Goal: Transaction & Acquisition: Book appointment/travel/reservation

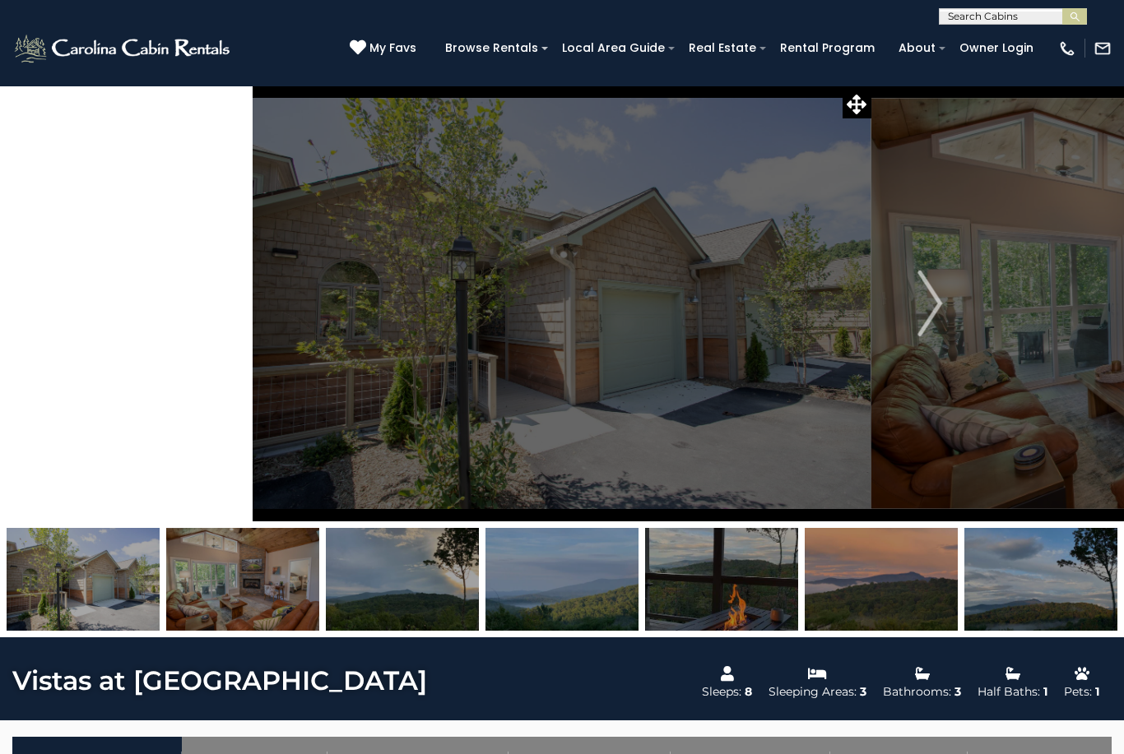
select select "*"
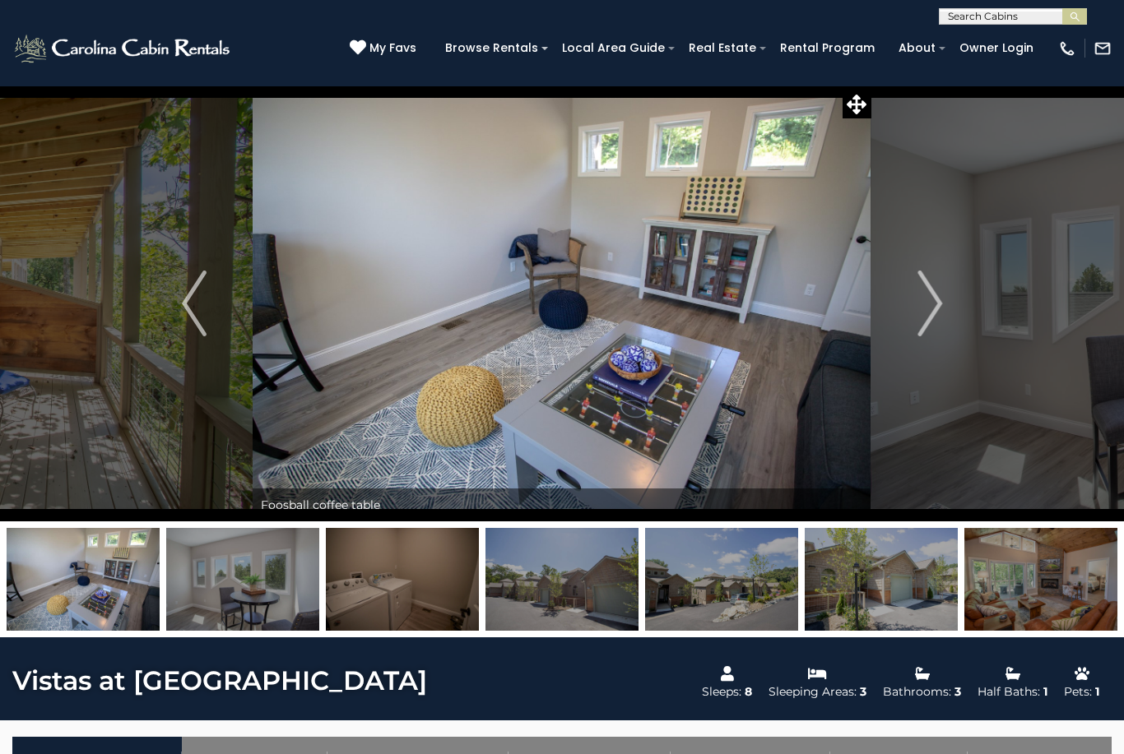
click at [573, 588] on img at bounding box center [561, 579] width 153 height 103
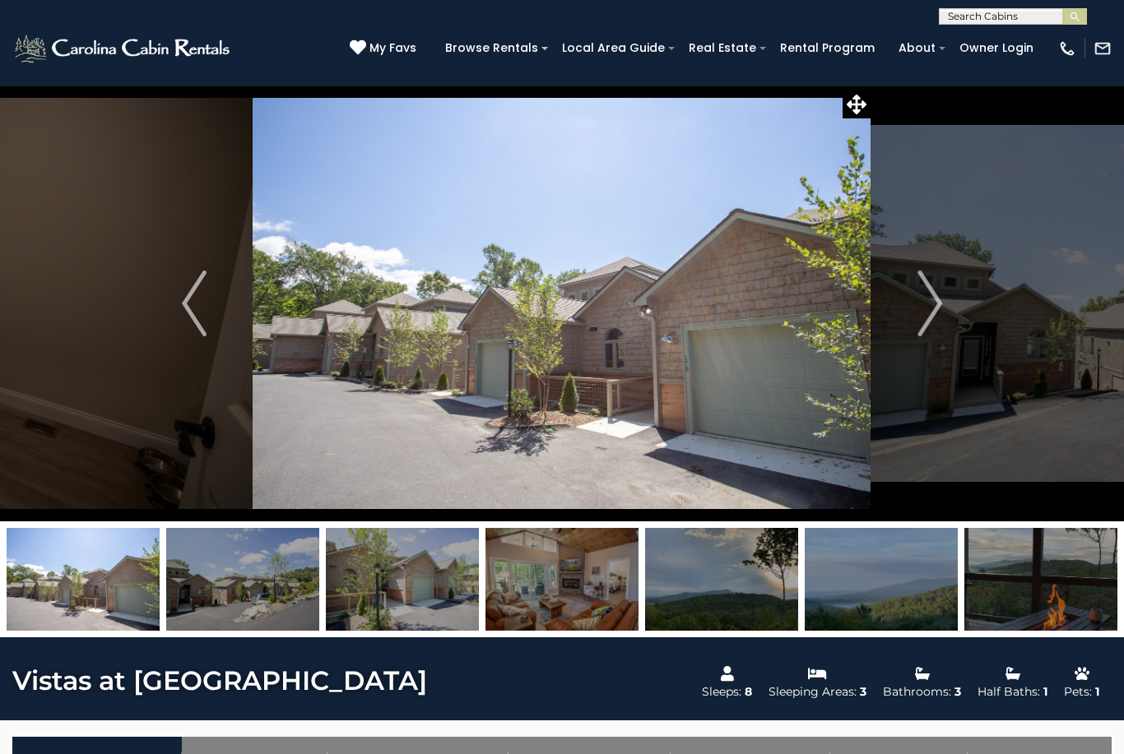
click at [559, 412] on img at bounding box center [562, 304] width 618 height 436
click at [668, 345] on img at bounding box center [562, 304] width 618 height 436
click at [847, 102] on icon at bounding box center [857, 105] width 20 height 20
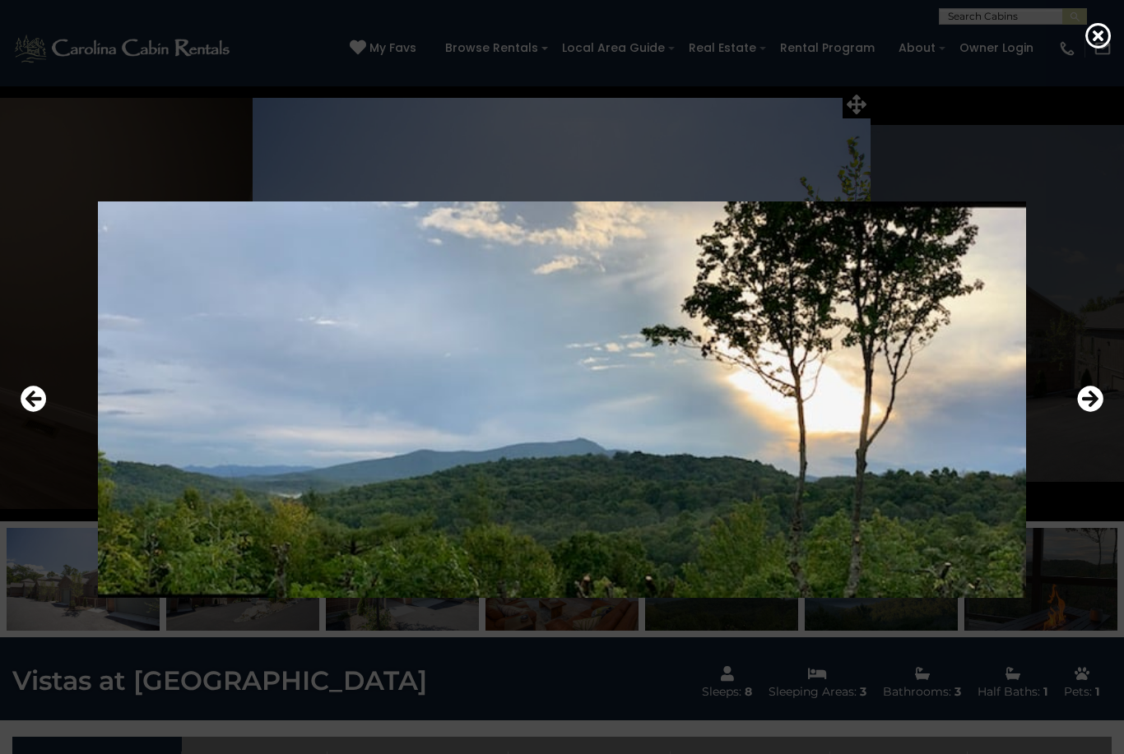
click at [1081, 412] on icon "Next" at bounding box center [1090, 399] width 26 height 26
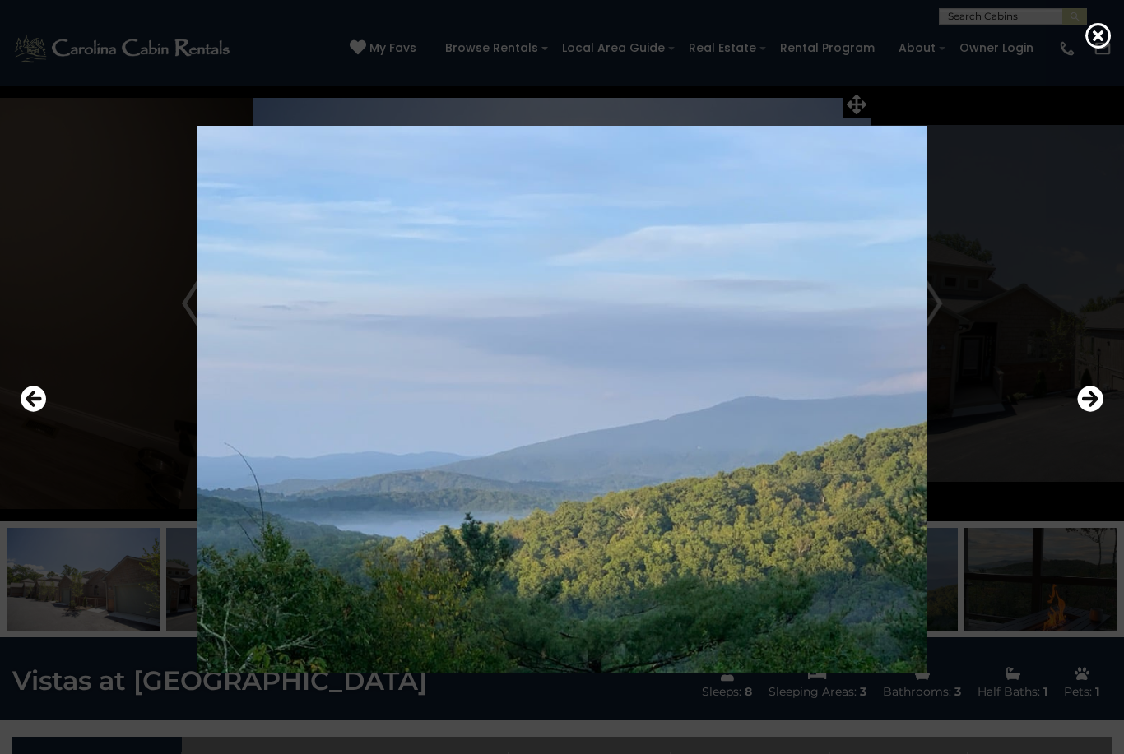
click at [1084, 412] on icon "Next" at bounding box center [1090, 399] width 26 height 26
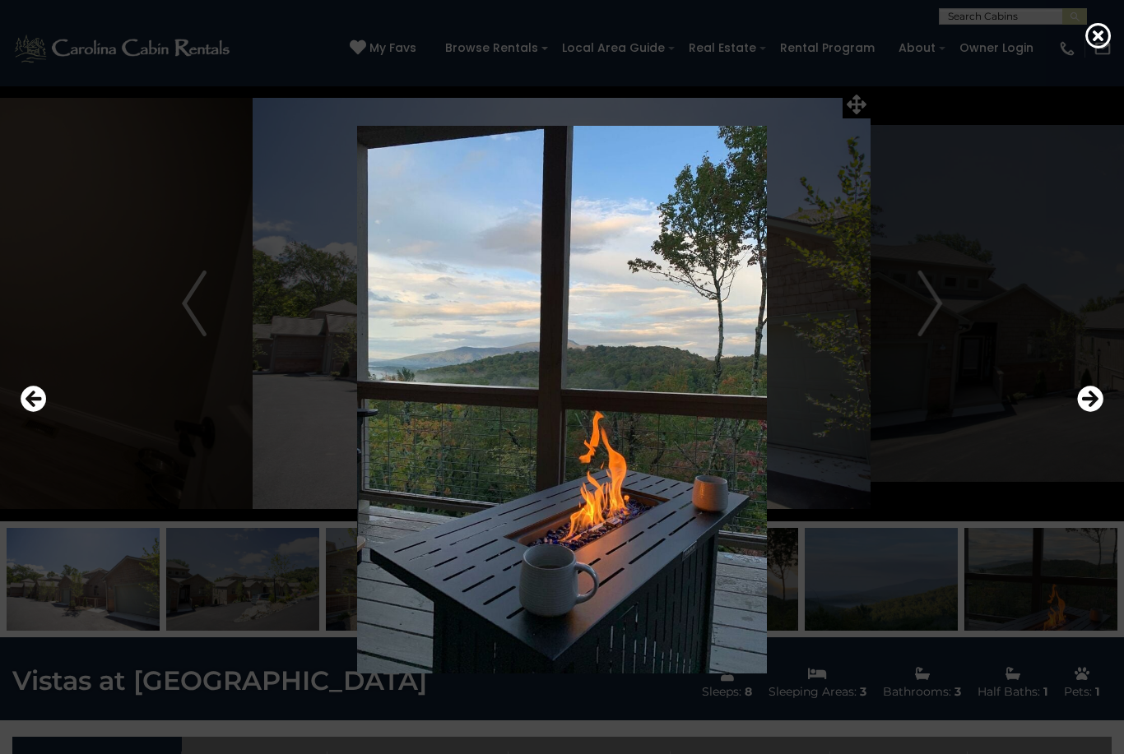
click at [1083, 412] on icon "Next" at bounding box center [1090, 399] width 26 height 26
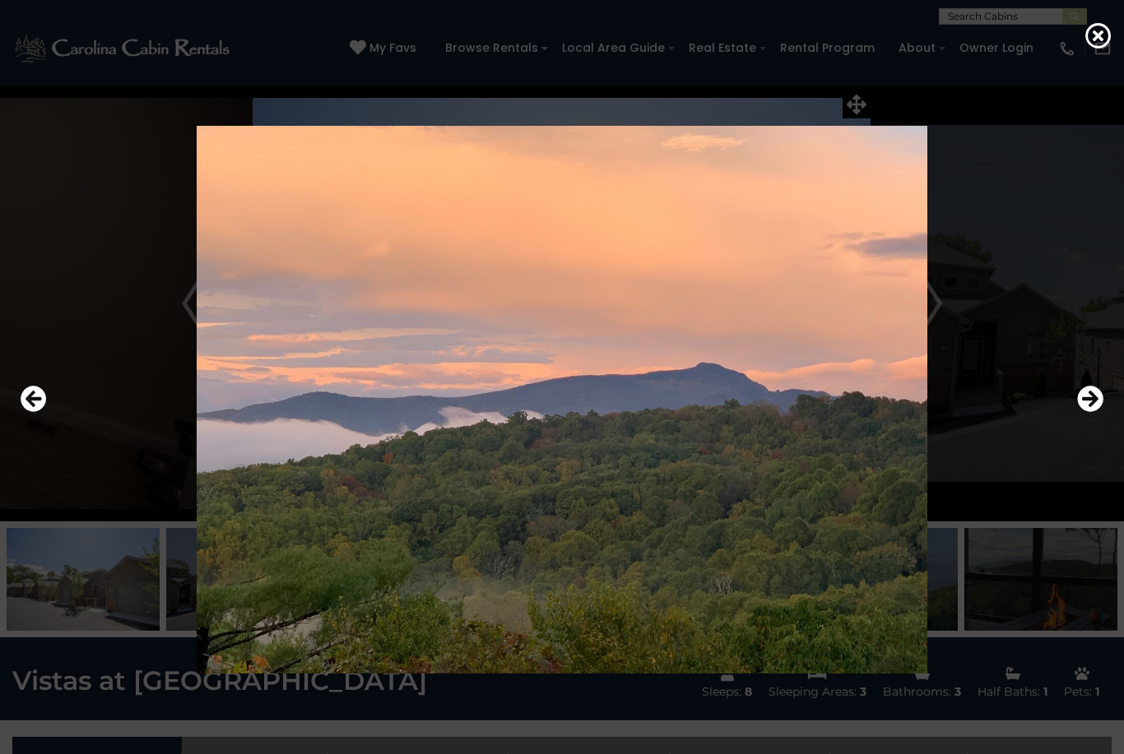
click at [1093, 412] on icon "Next" at bounding box center [1090, 399] width 26 height 26
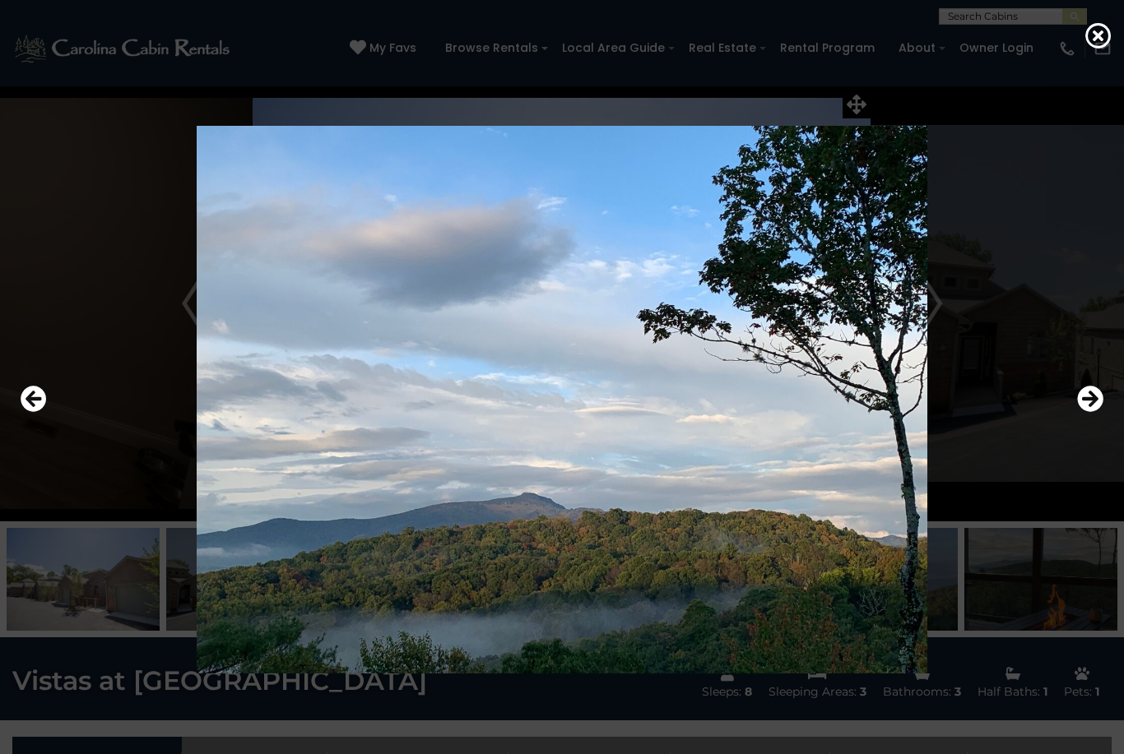
click at [1088, 412] on icon "Next" at bounding box center [1090, 399] width 26 height 26
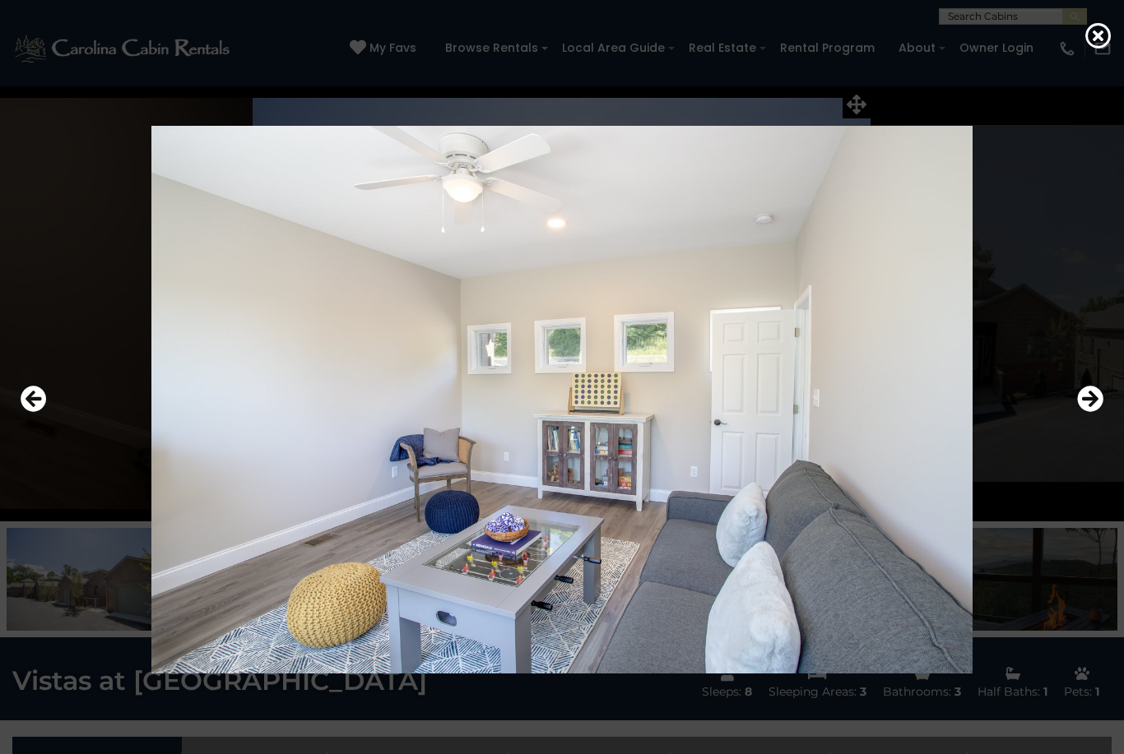
click at [1084, 412] on icon "Next" at bounding box center [1090, 399] width 26 height 26
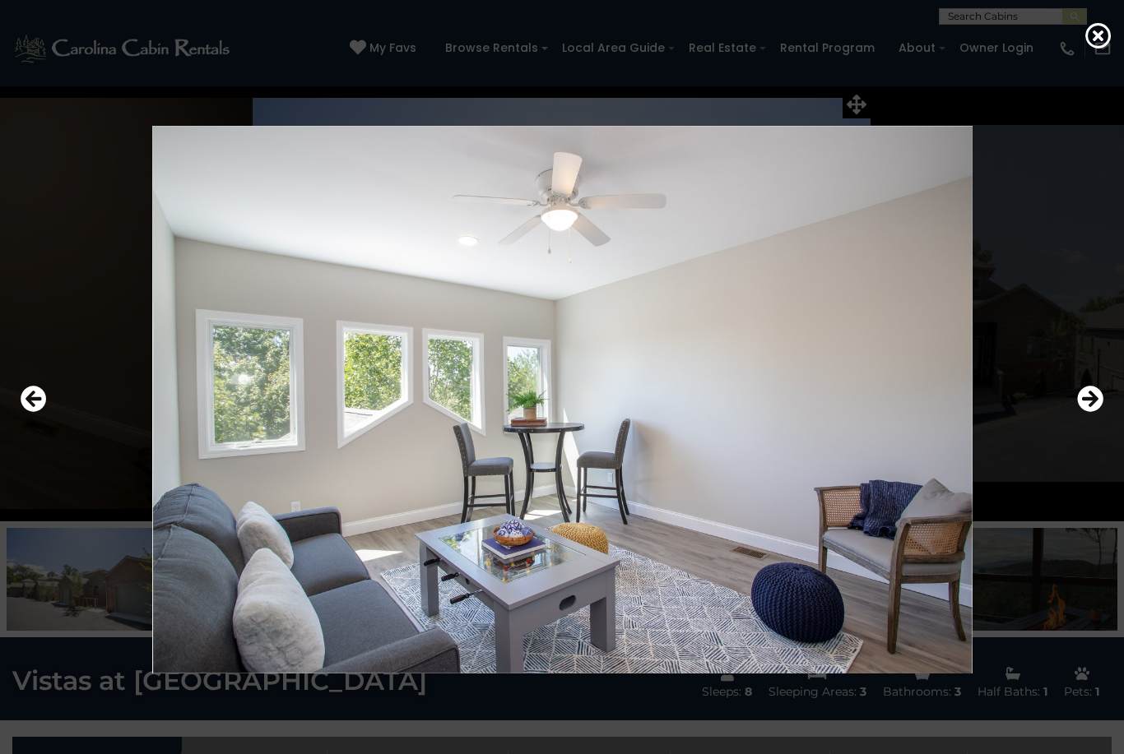
click at [1088, 412] on icon "Next" at bounding box center [1090, 399] width 26 height 26
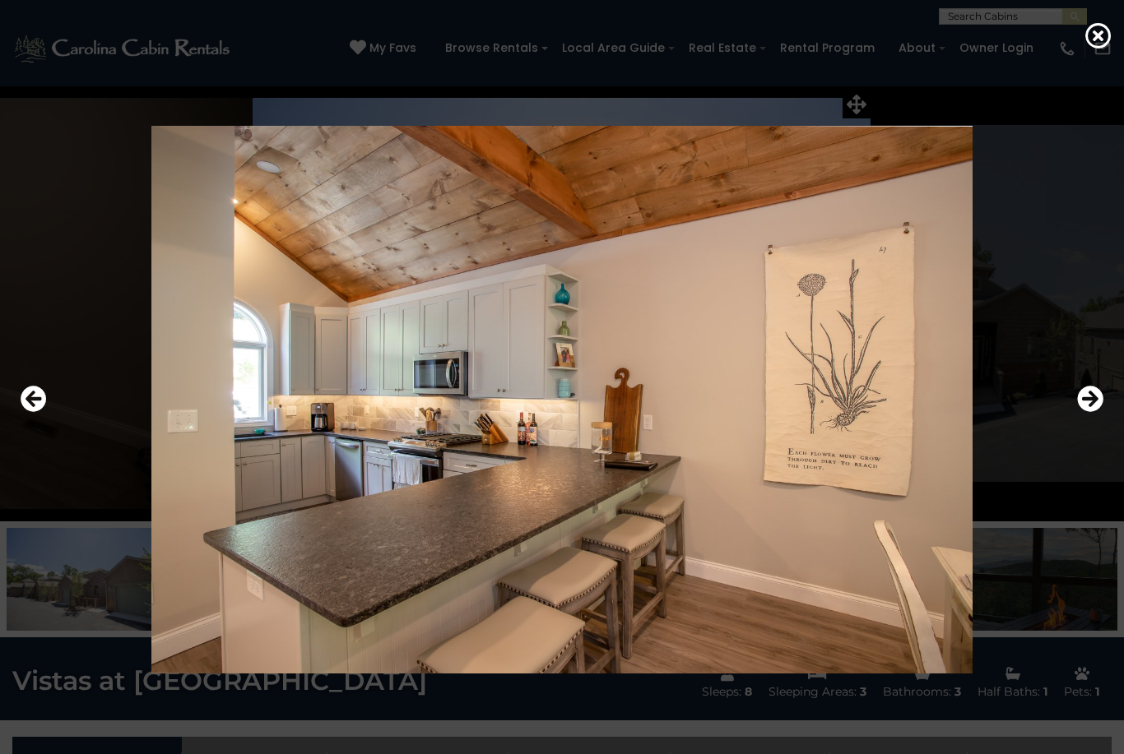
click at [1100, 412] on icon "Next" at bounding box center [1090, 399] width 26 height 26
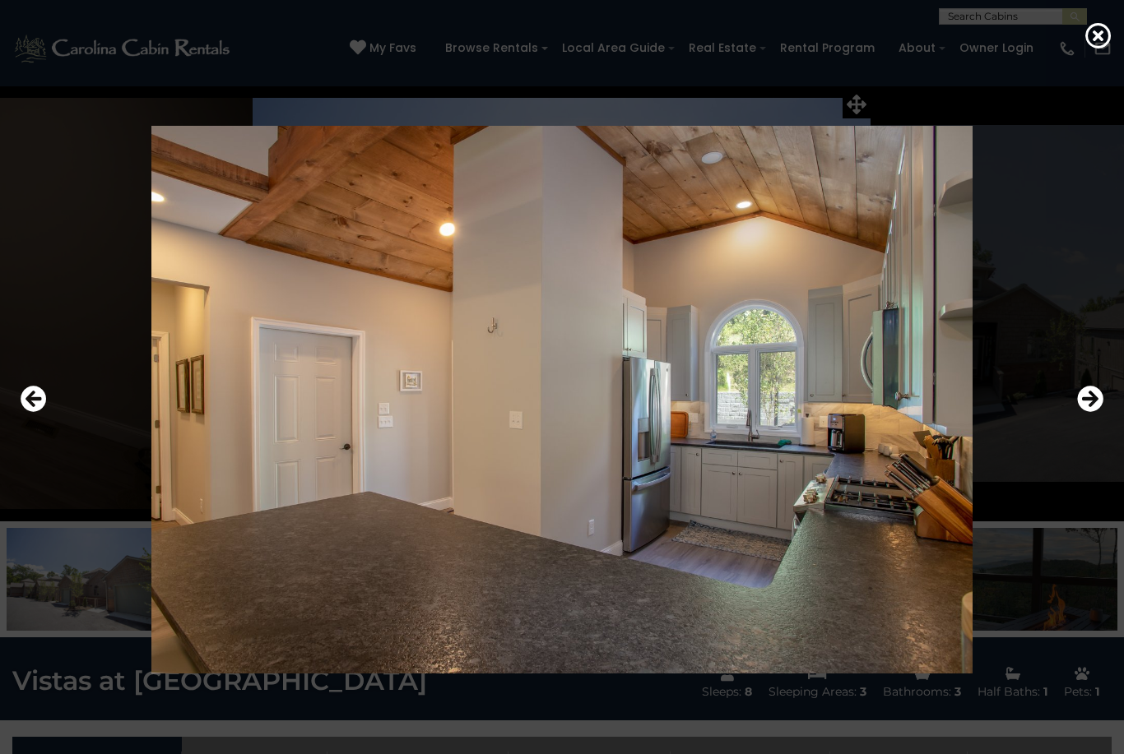
click at [1057, 418] on div at bounding box center [561, 399] width 1099 height 679
click at [1070, 420] on div at bounding box center [561, 399] width 1099 height 679
click at [1089, 412] on icon "Next" at bounding box center [1090, 399] width 26 height 26
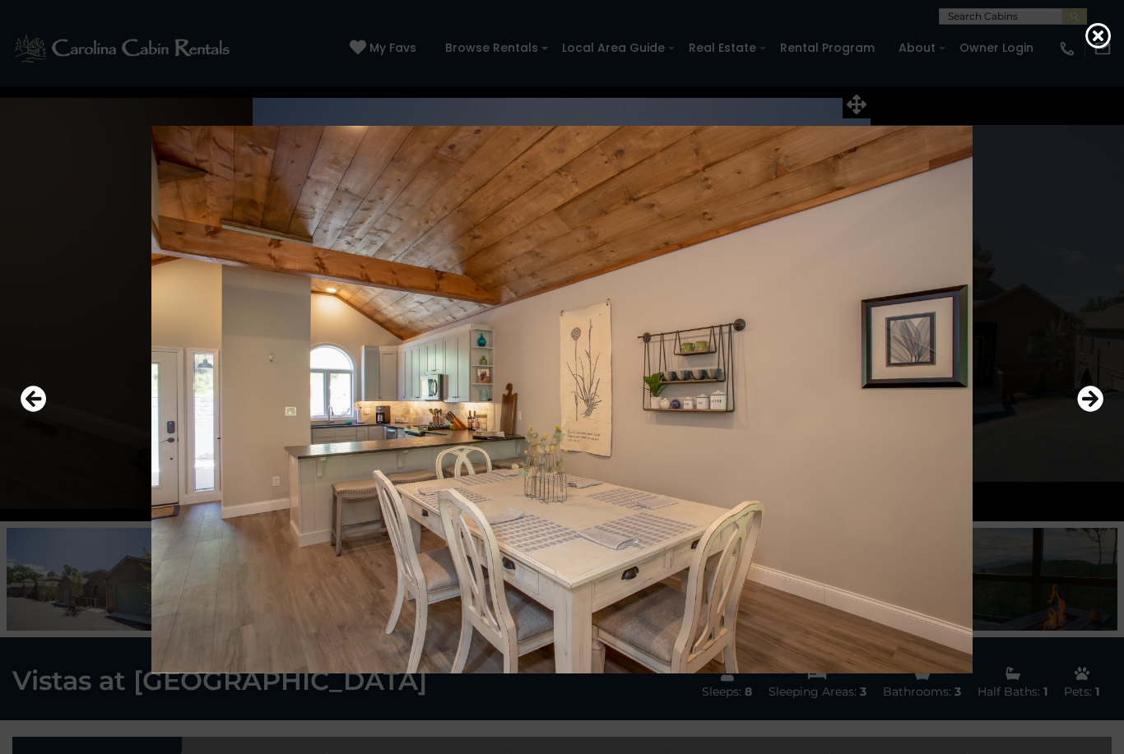
click at [1103, 412] on icon "Next" at bounding box center [1090, 399] width 26 height 26
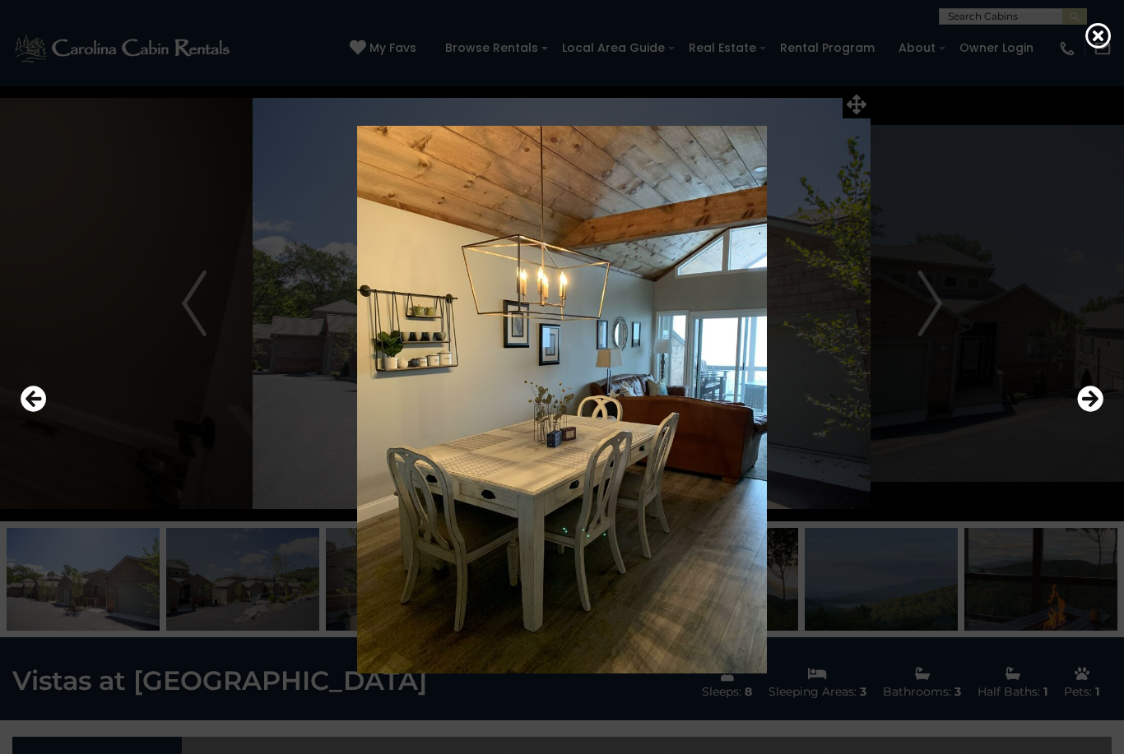
click at [1098, 412] on icon "Next" at bounding box center [1090, 399] width 26 height 26
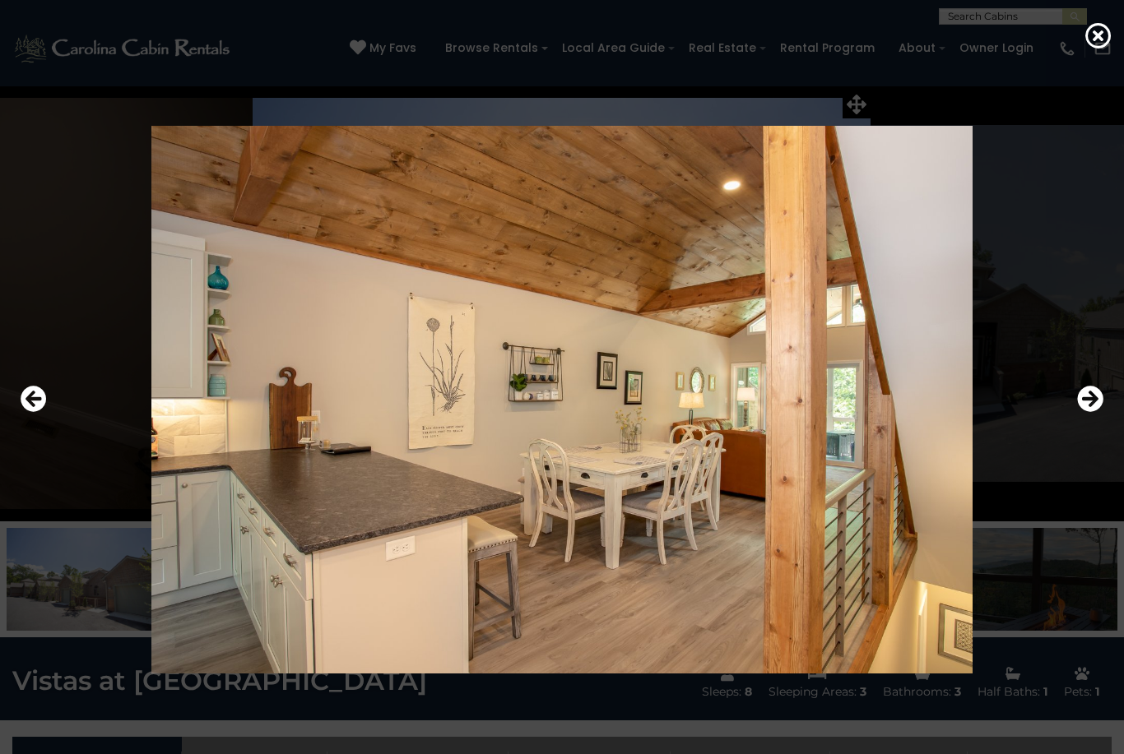
click at [1100, 412] on icon "Next" at bounding box center [1090, 399] width 26 height 26
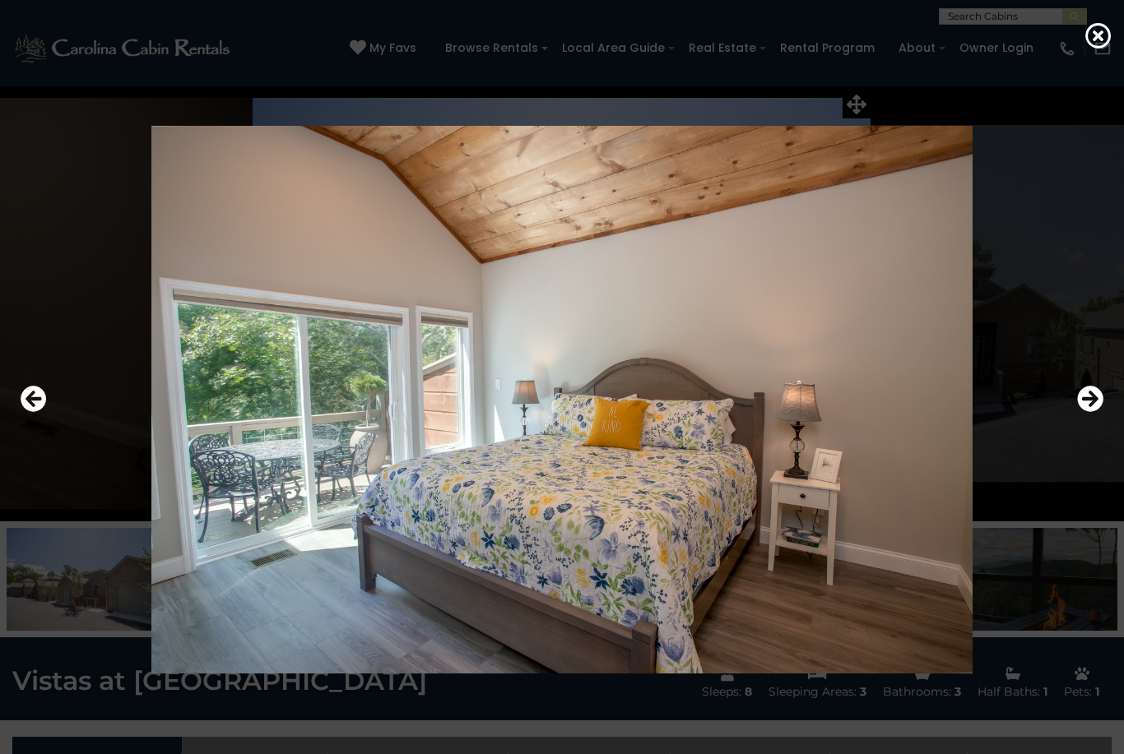
click at [1086, 412] on icon "Next" at bounding box center [1090, 399] width 26 height 26
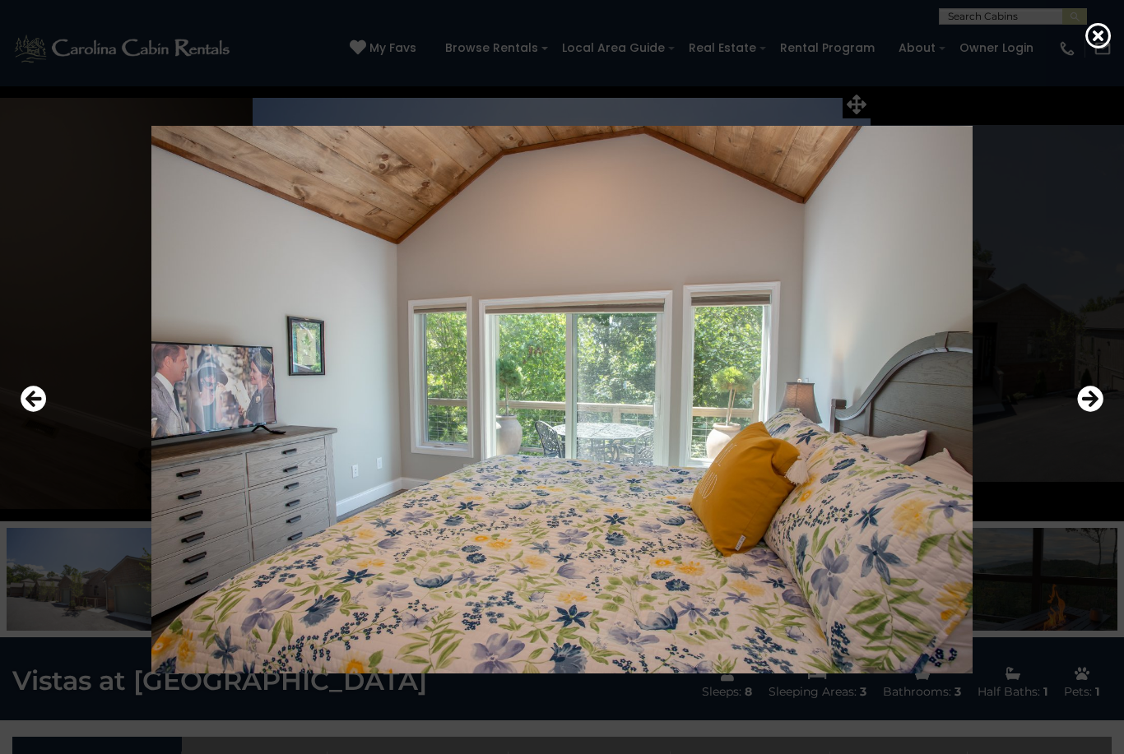
click at [1095, 412] on icon "Next" at bounding box center [1090, 399] width 26 height 26
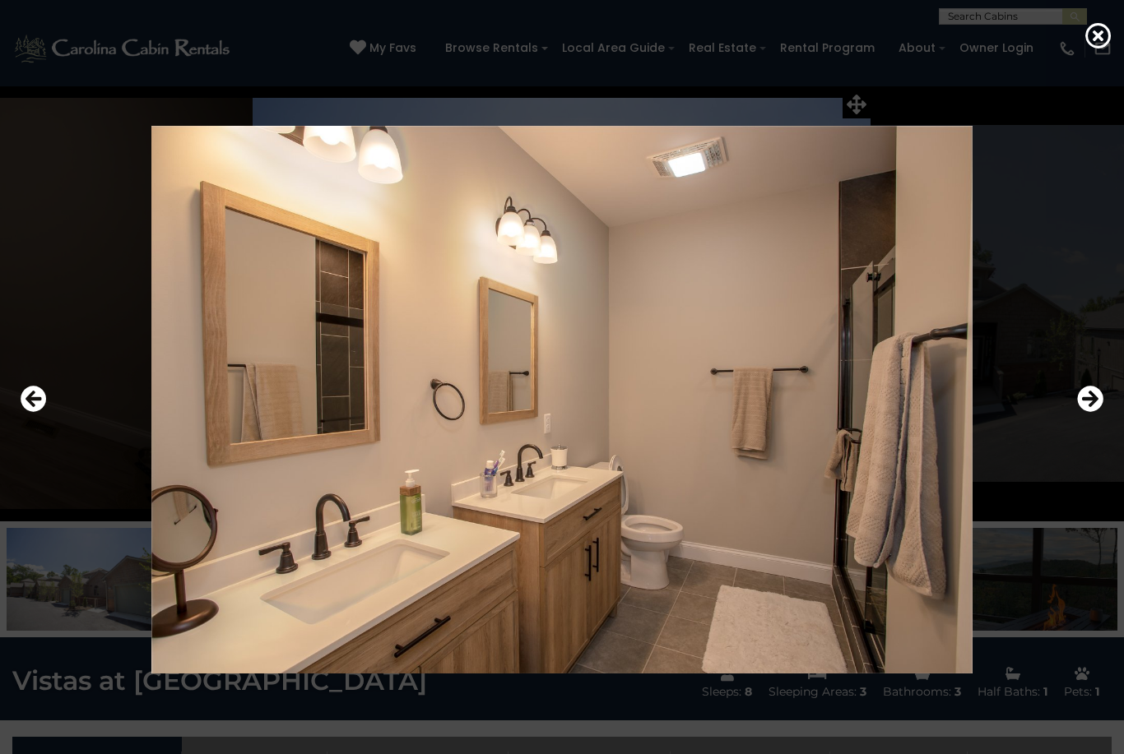
click at [1070, 423] on div at bounding box center [561, 399] width 1099 height 679
click at [1083, 412] on icon "Next" at bounding box center [1090, 399] width 26 height 26
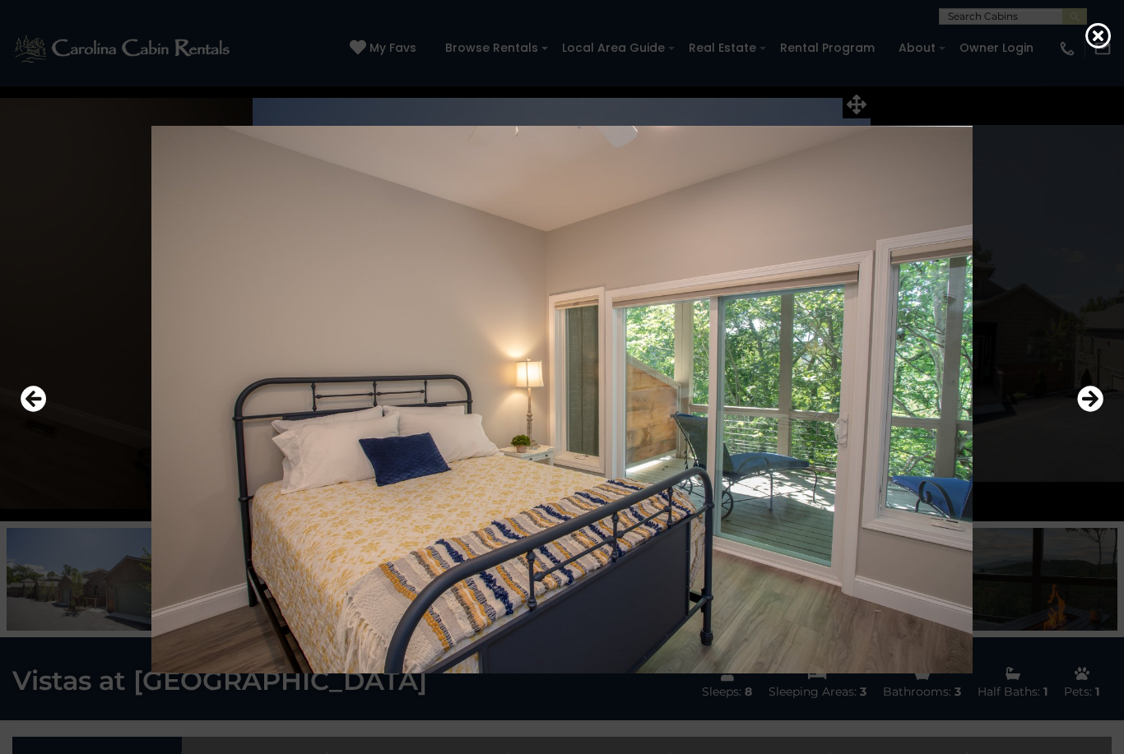
click at [1093, 412] on icon "Next" at bounding box center [1090, 399] width 26 height 26
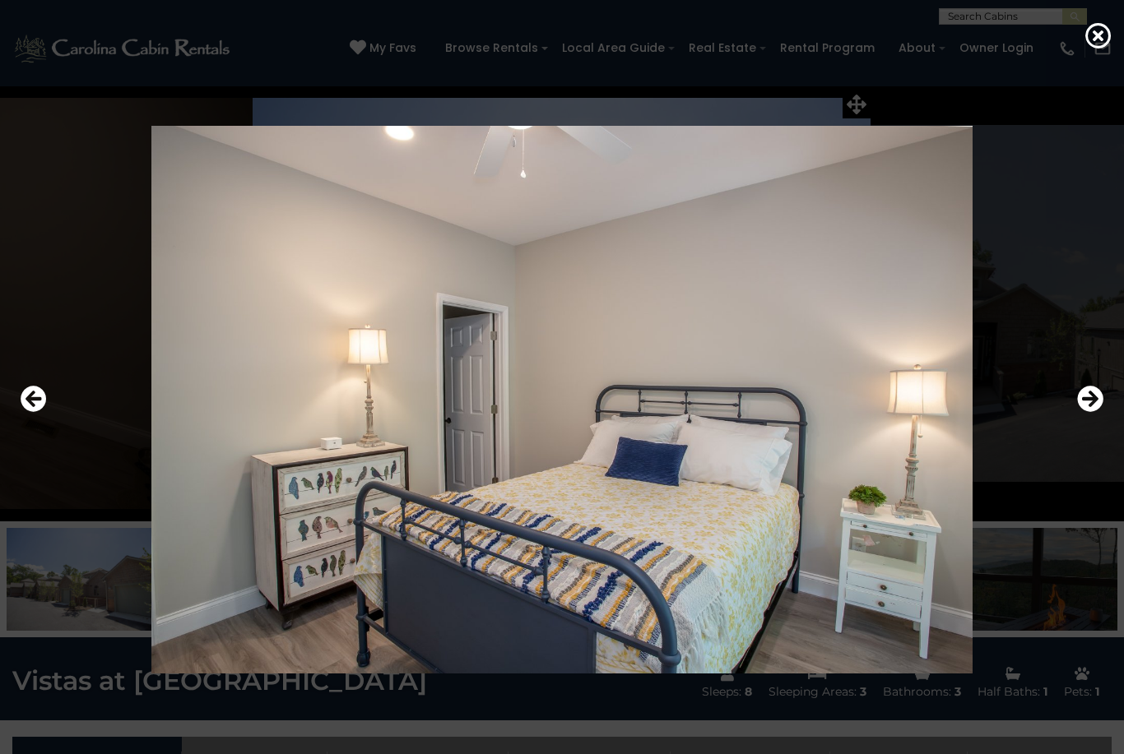
click at [1083, 412] on icon "Next" at bounding box center [1090, 399] width 26 height 26
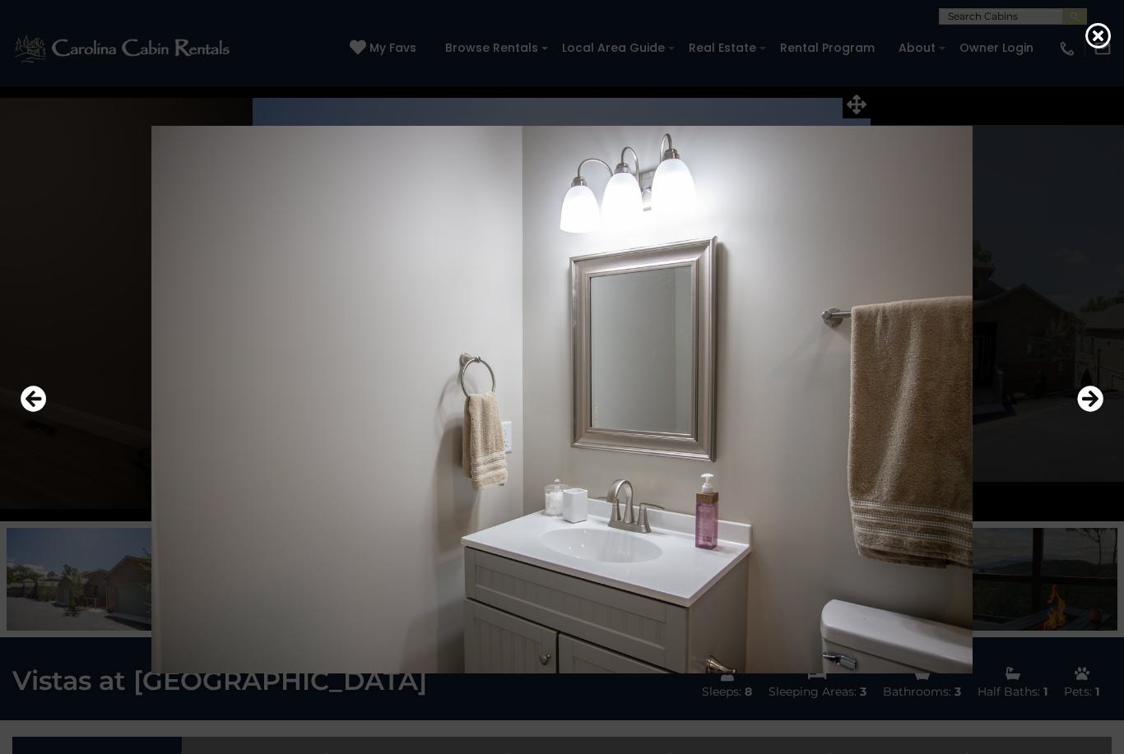
click at [1084, 412] on icon "Next" at bounding box center [1090, 399] width 26 height 26
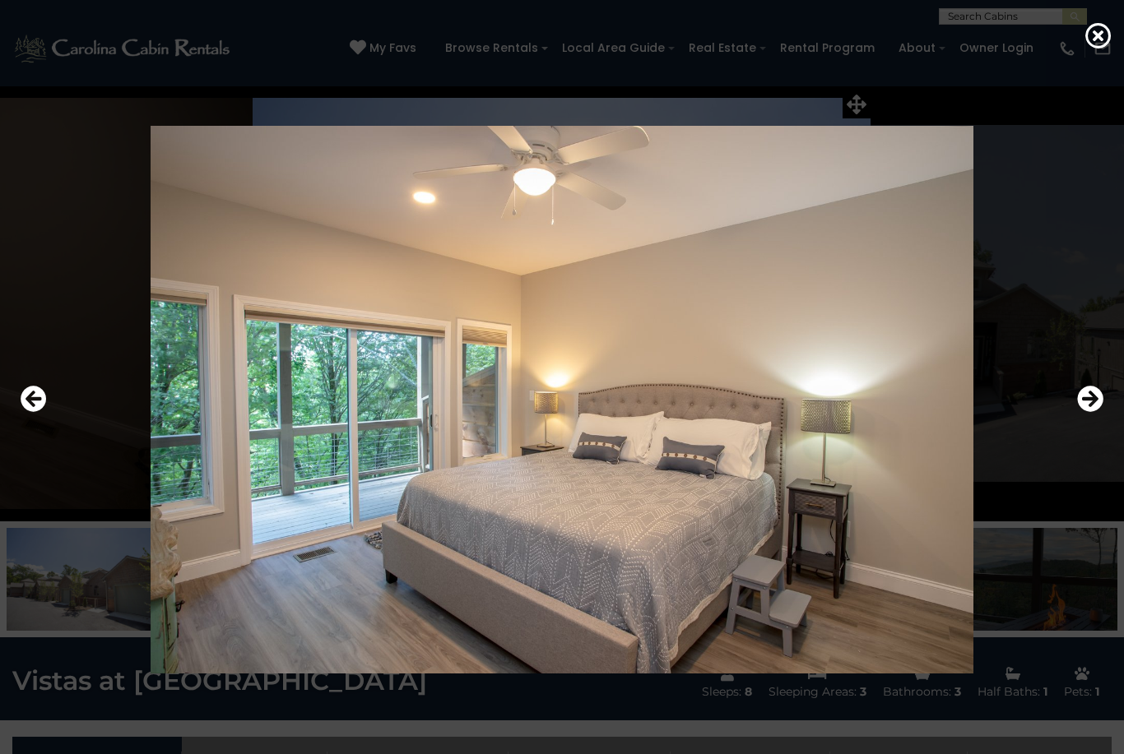
click at [1100, 412] on icon "Next" at bounding box center [1090, 399] width 26 height 26
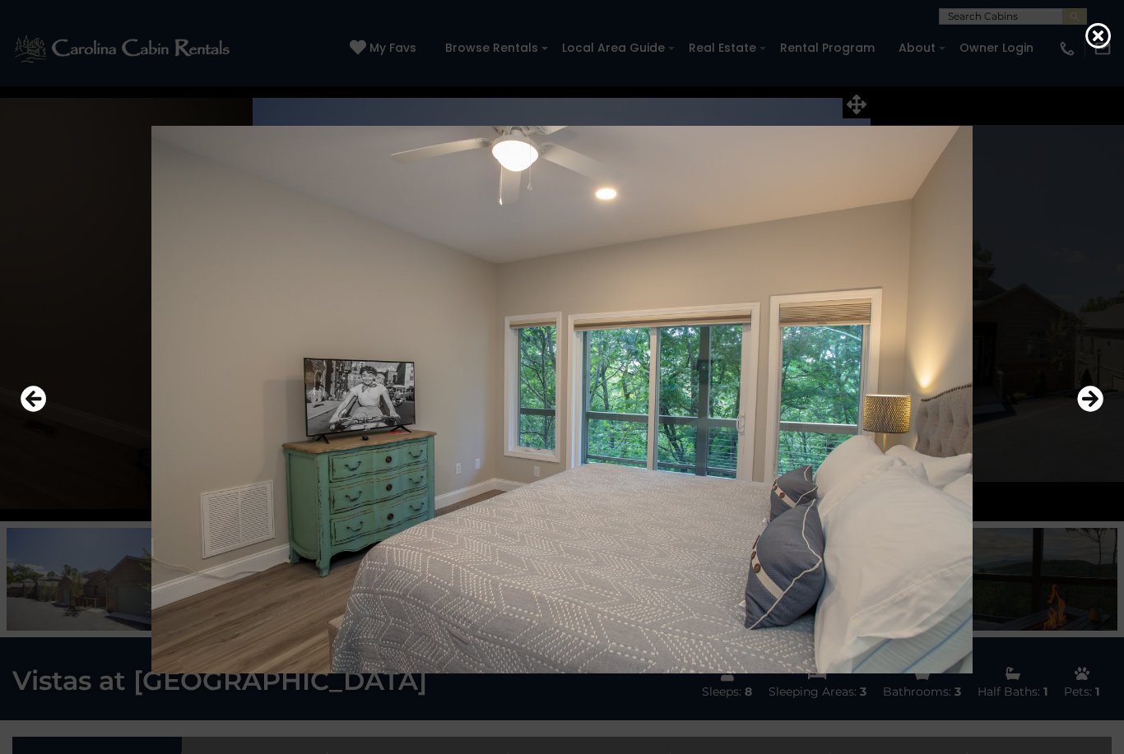
click at [1088, 412] on icon "Next" at bounding box center [1090, 399] width 26 height 26
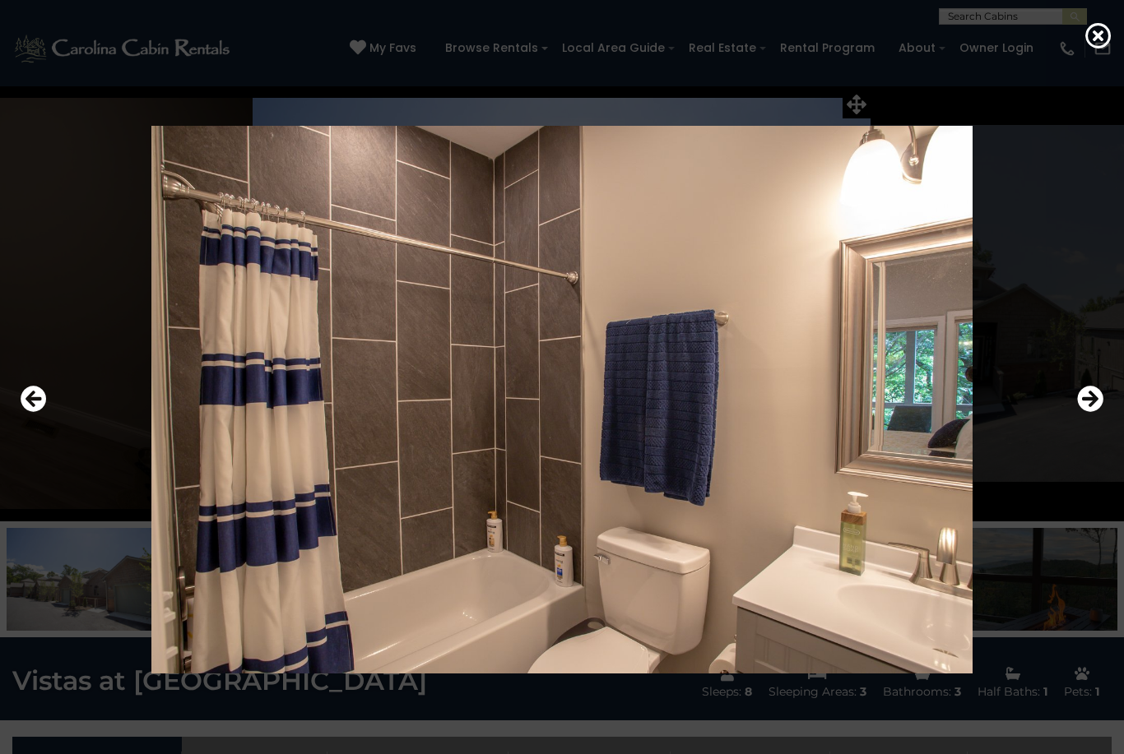
click at [1092, 412] on icon "Next" at bounding box center [1090, 399] width 26 height 26
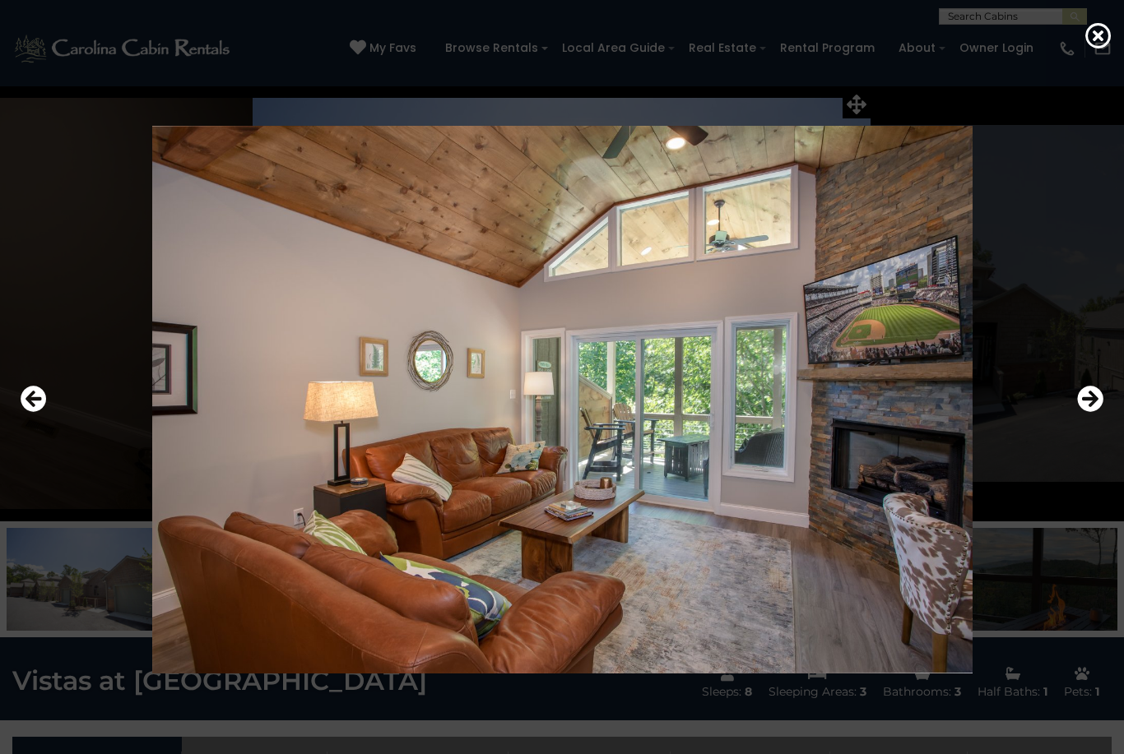
click at [1074, 420] on div at bounding box center [561, 399] width 1099 height 679
click at [1073, 435] on div at bounding box center [561, 399] width 1099 height 679
click at [1077, 412] on icon "Next" at bounding box center [1090, 399] width 26 height 26
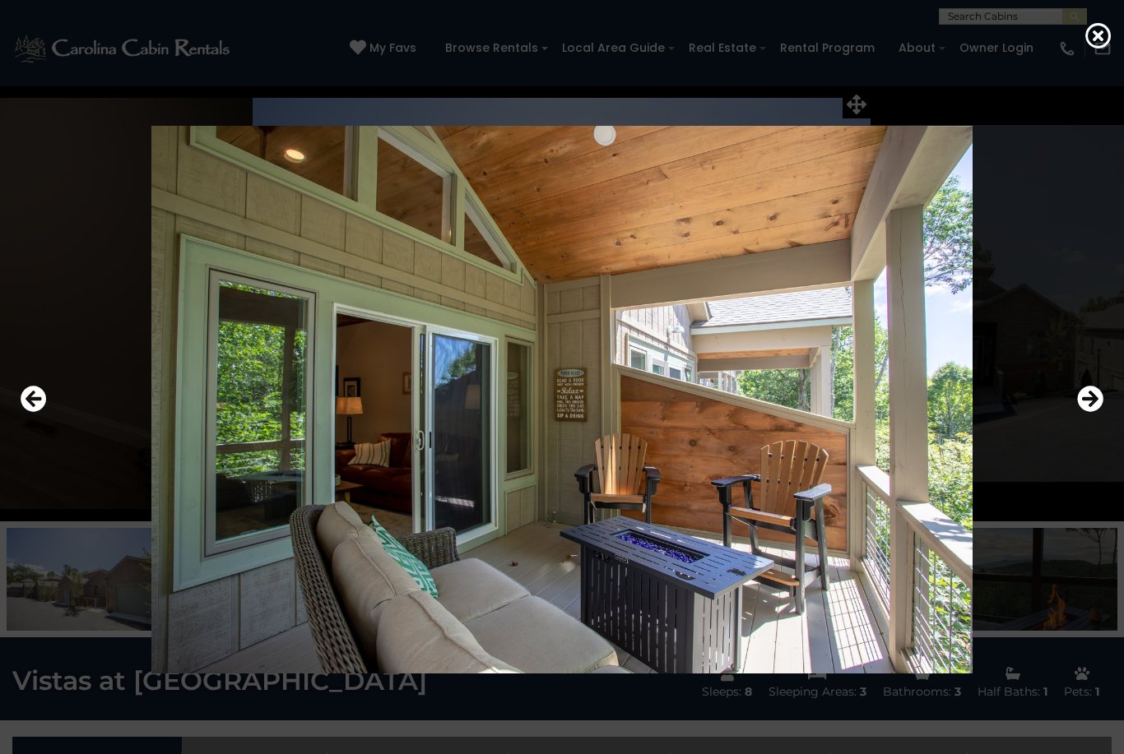
click at [633, 739] on div at bounding box center [561, 399] width 1099 height 679
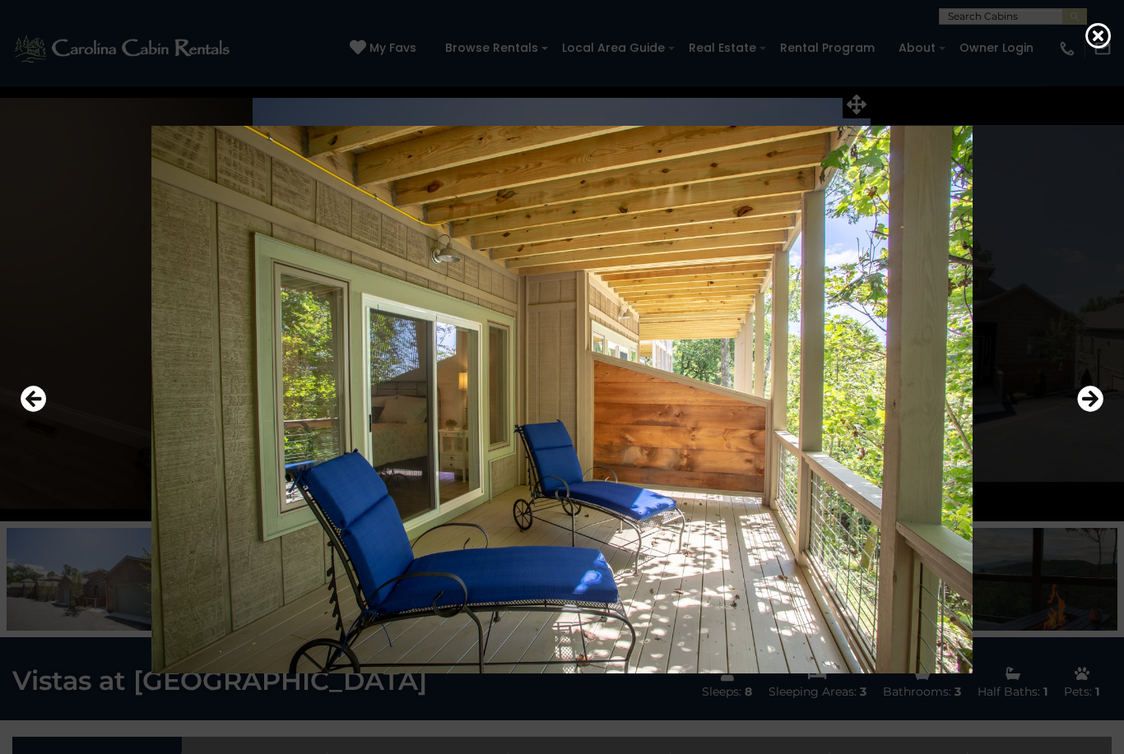
click at [1085, 412] on icon "Next" at bounding box center [1090, 399] width 26 height 26
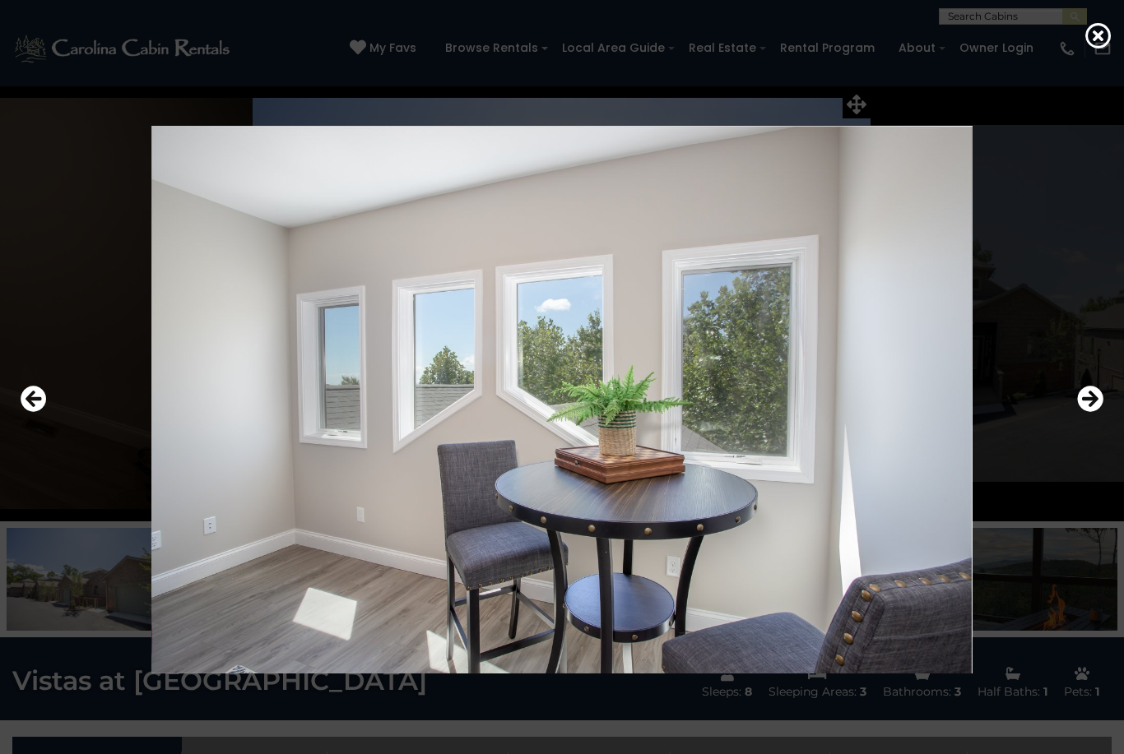
click at [1084, 412] on icon "Next" at bounding box center [1090, 399] width 26 height 26
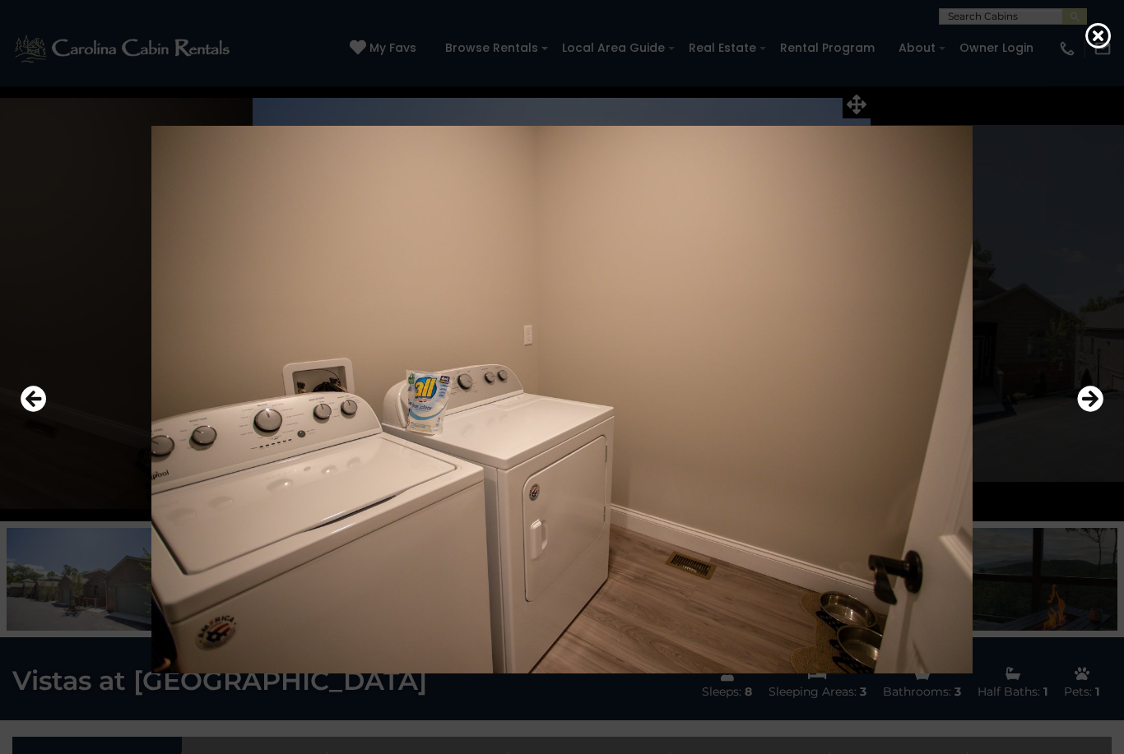
click at [29, 412] on icon "Previous" at bounding box center [34, 399] width 26 height 26
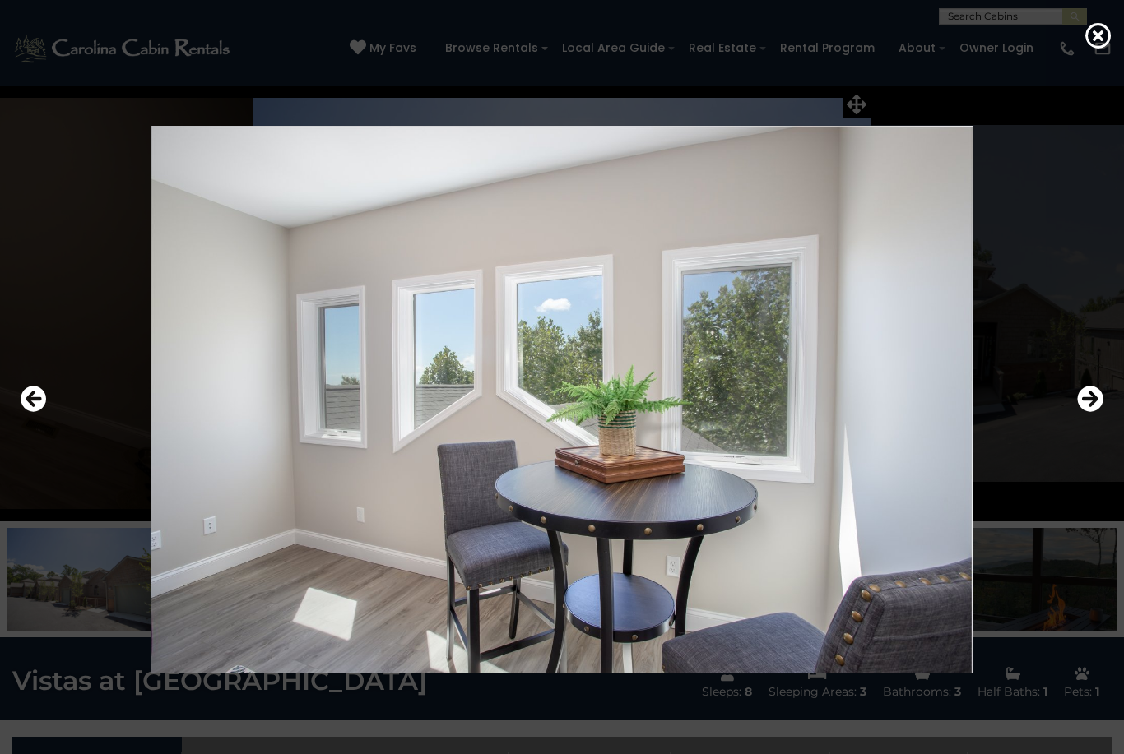
click at [1083, 412] on icon "Next" at bounding box center [1090, 399] width 26 height 26
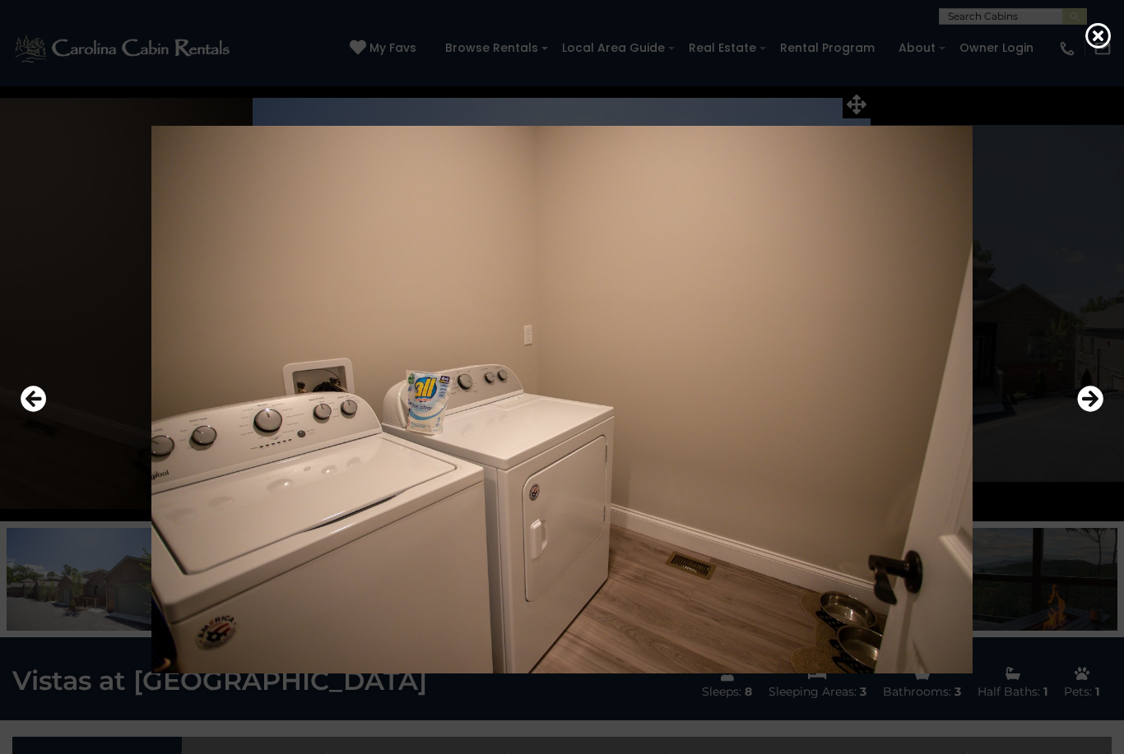
click at [1097, 412] on icon "Next" at bounding box center [1090, 399] width 26 height 26
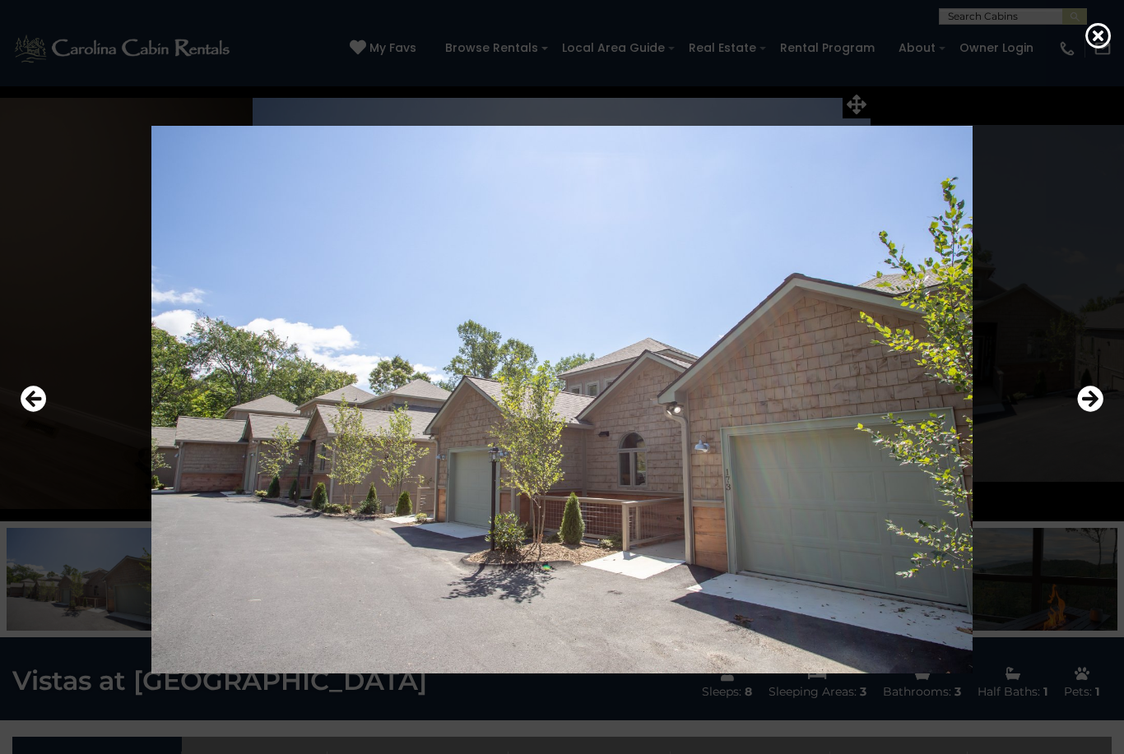
click at [32, 412] on icon "Previous" at bounding box center [34, 399] width 26 height 26
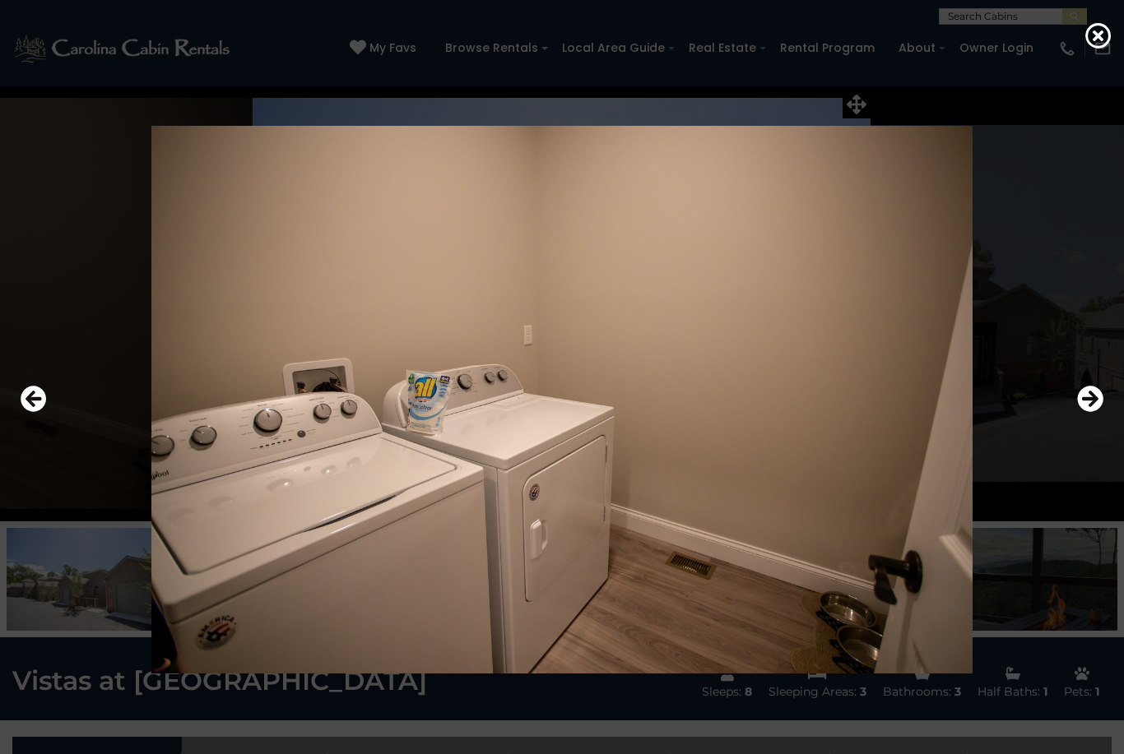
click at [1094, 412] on icon "Next" at bounding box center [1090, 399] width 26 height 26
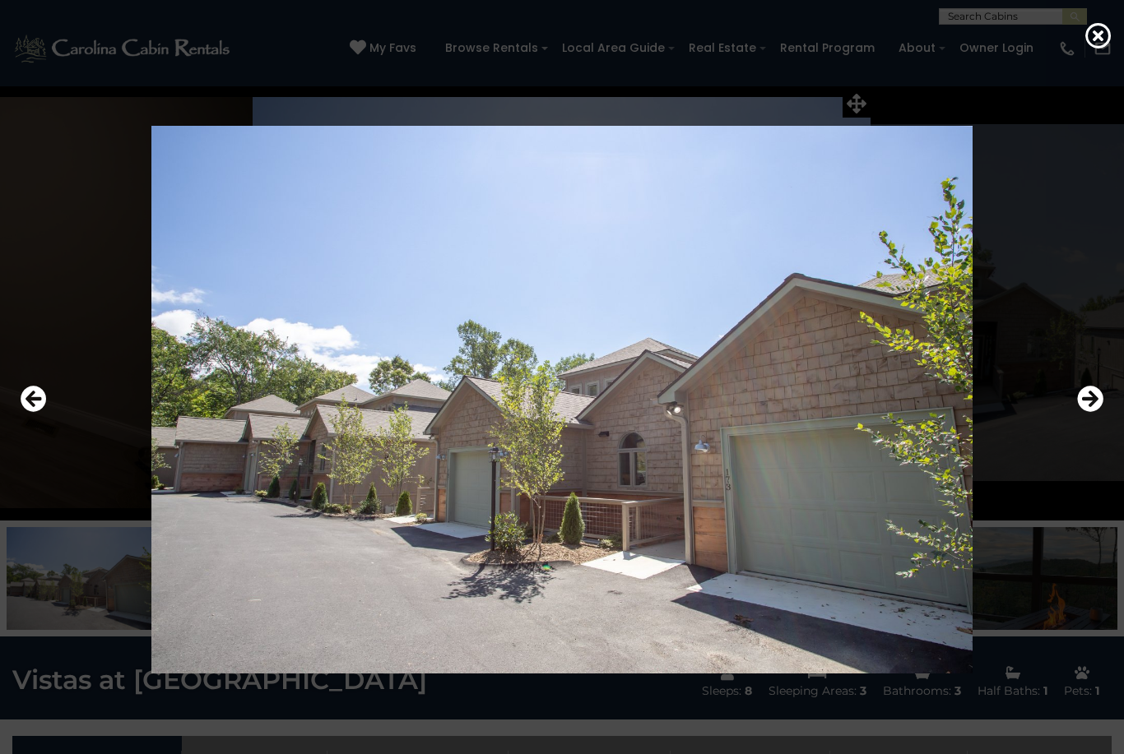
scroll to position [52, 0]
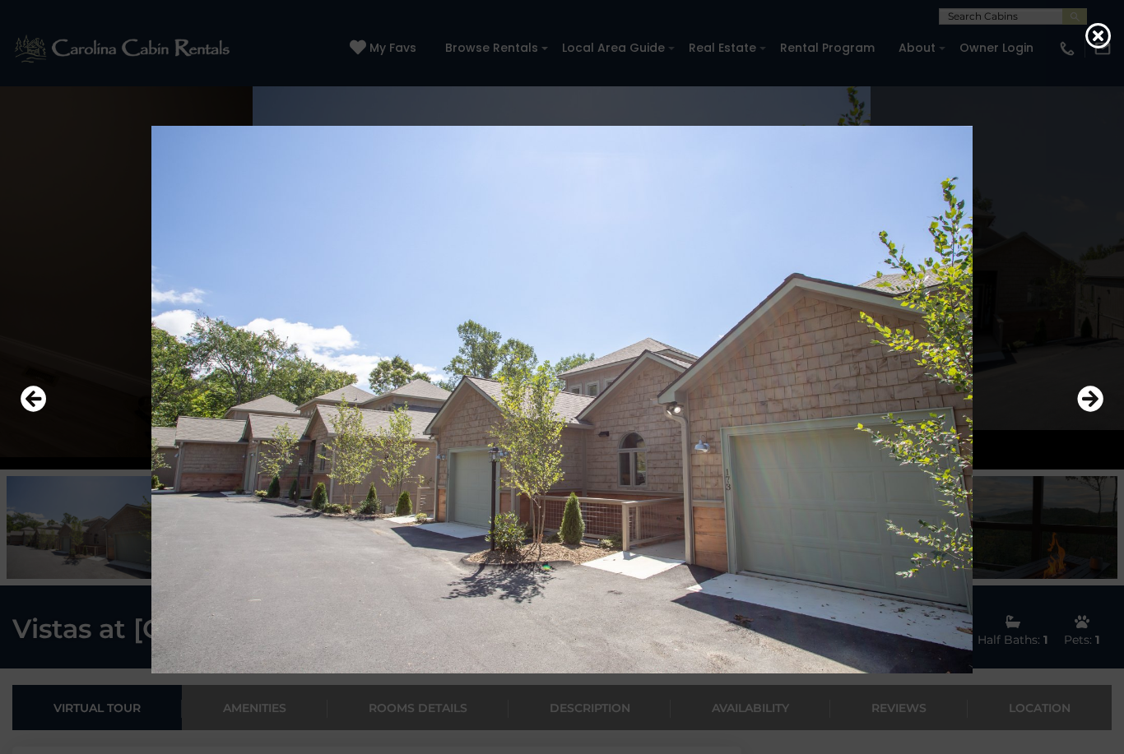
click at [1100, 412] on icon "Next" at bounding box center [1090, 399] width 26 height 26
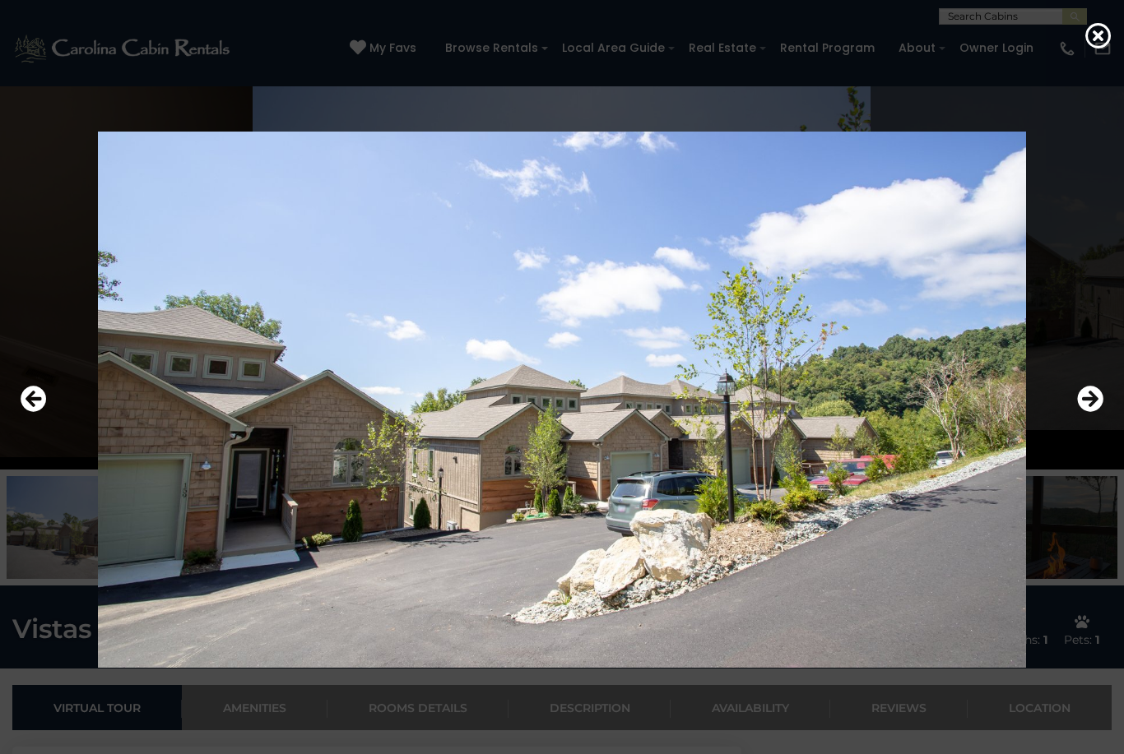
click at [1086, 412] on icon "Next" at bounding box center [1090, 399] width 26 height 26
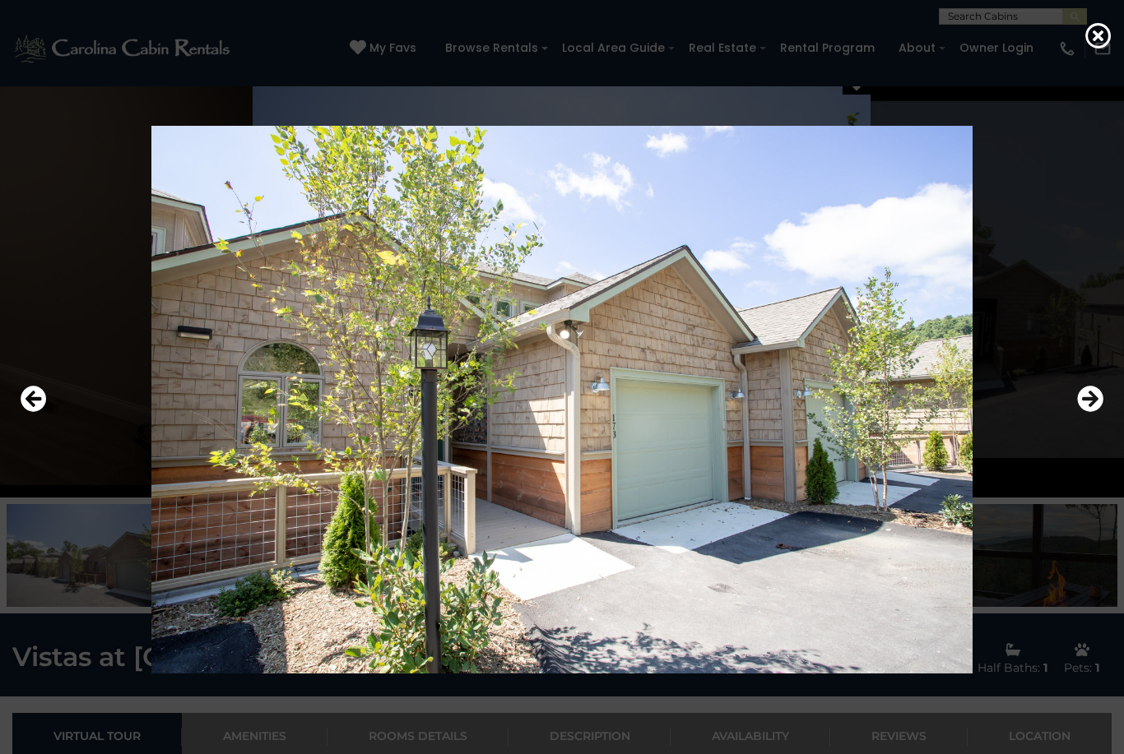
scroll to position [21, 0]
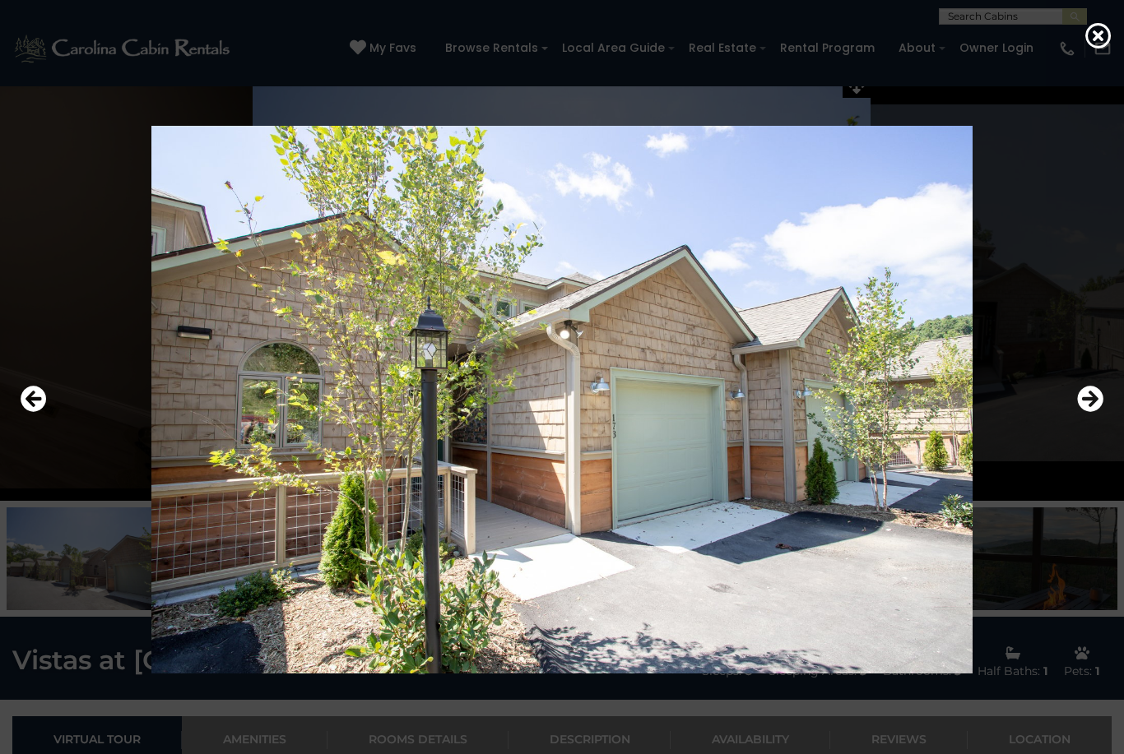
click at [801, 472] on img at bounding box center [562, 399] width 928 height 547
click at [1107, 49] on icon at bounding box center [1098, 35] width 26 height 26
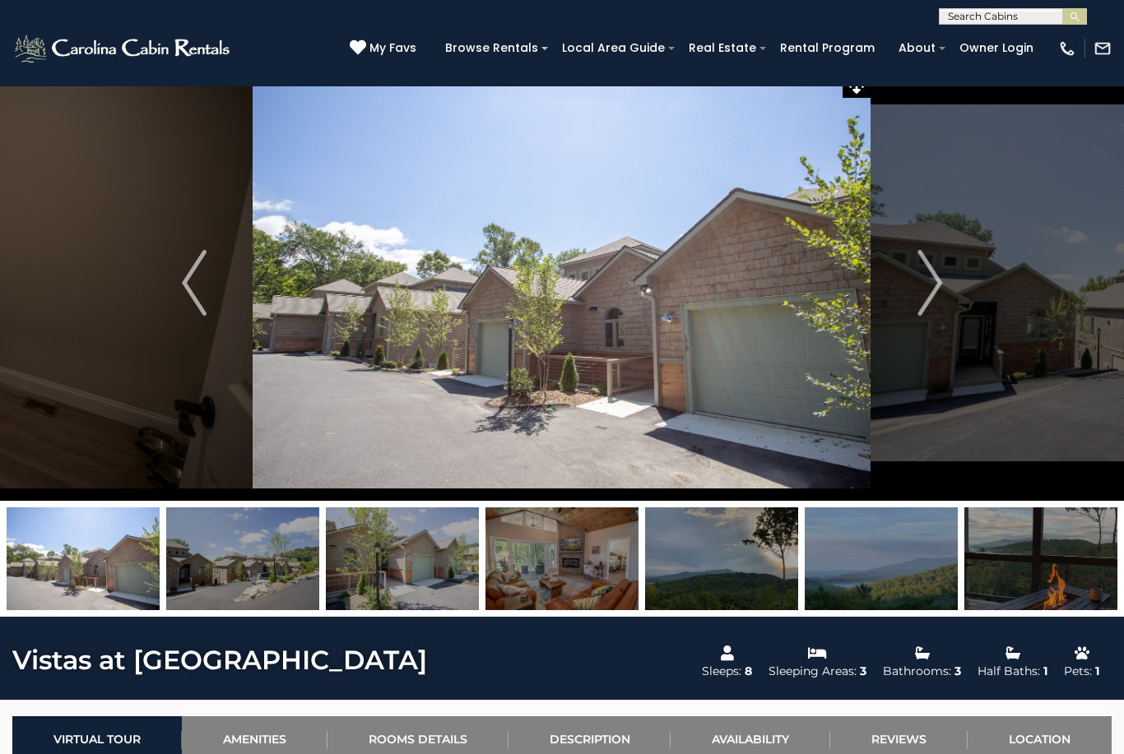
click at [936, 293] on img "Next" at bounding box center [929, 283] width 25 height 66
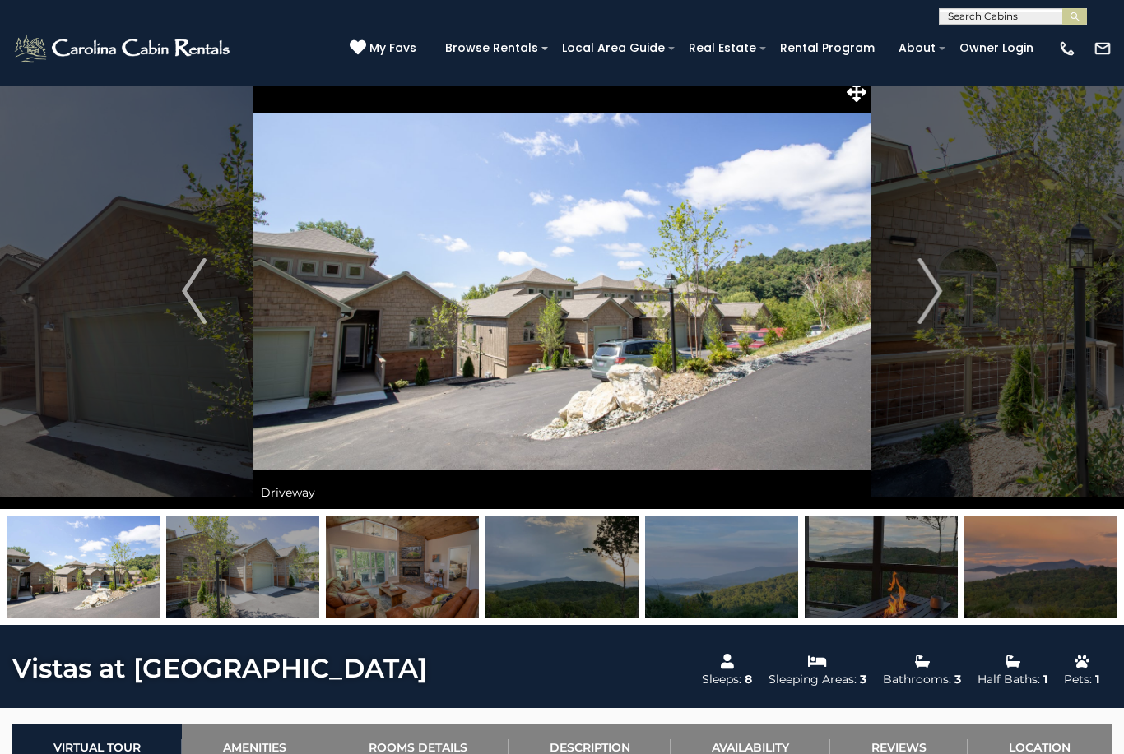
scroll to position [15, 0]
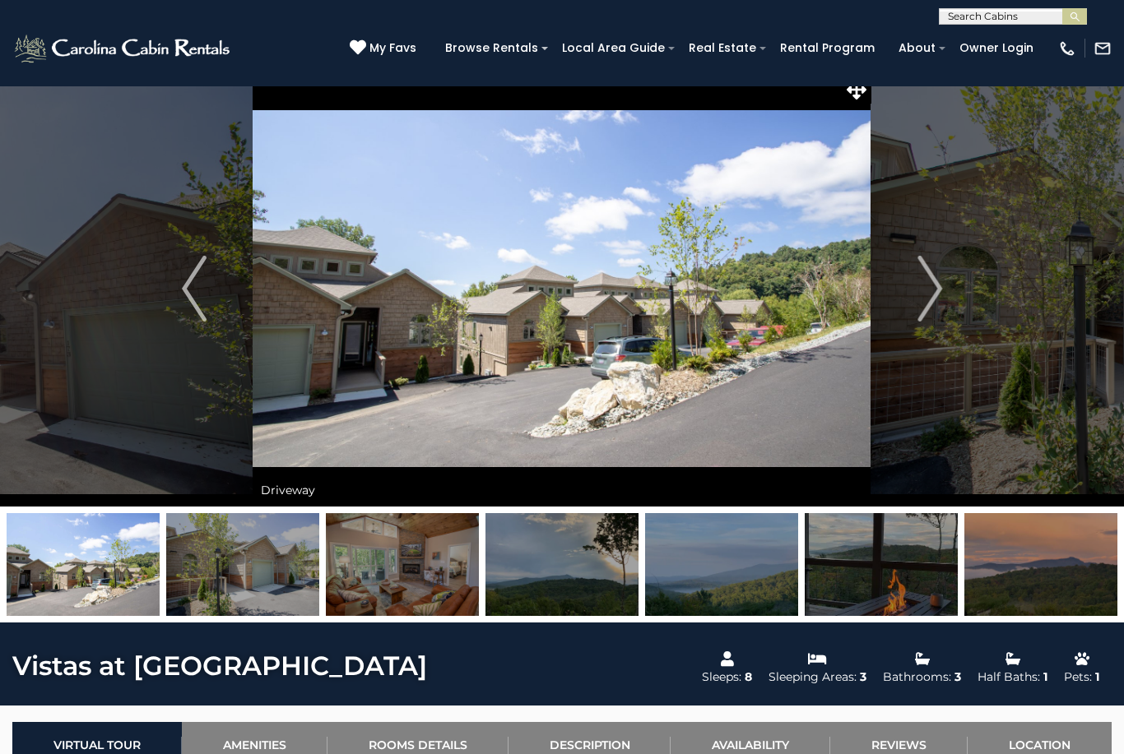
click at [526, 355] on img at bounding box center [562, 289] width 618 height 436
click at [564, 296] on img at bounding box center [562, 289] width 618 height 436
click at [932, 290] on img "Next" at bounding box center [929, 289] width 25 height 66
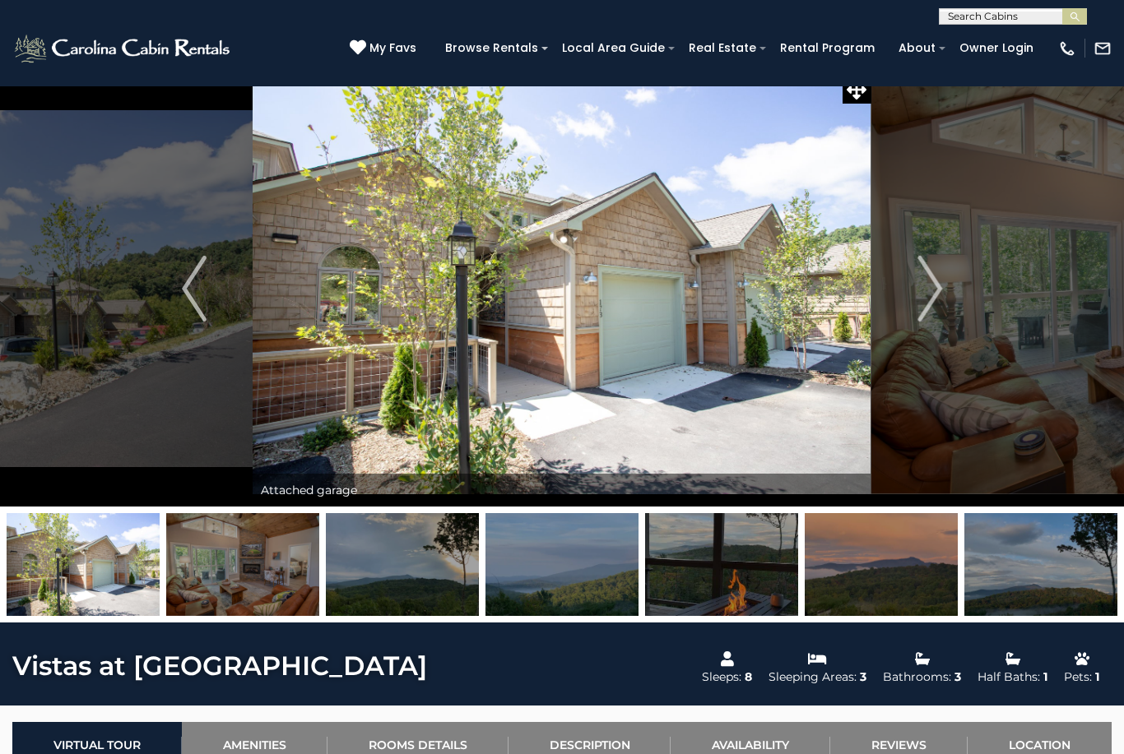
click at [934, 286] on img "Next" at bounding box center [929, 289] width 25 height 66
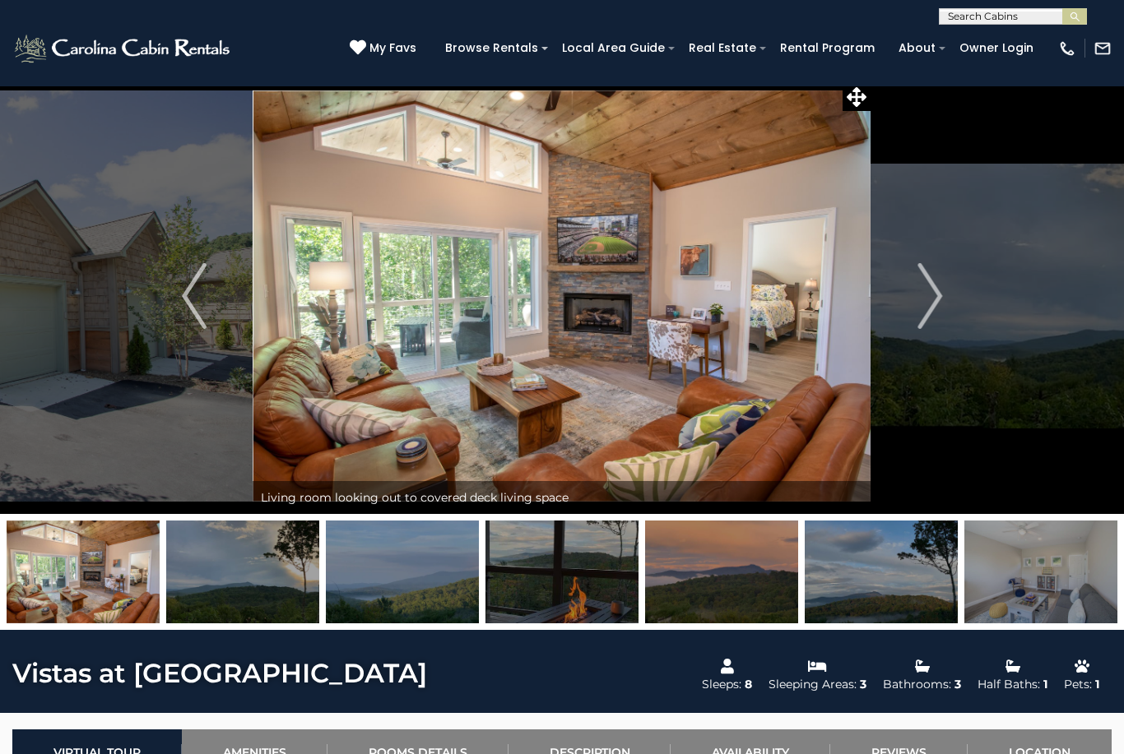
scroll to position [6, 0]
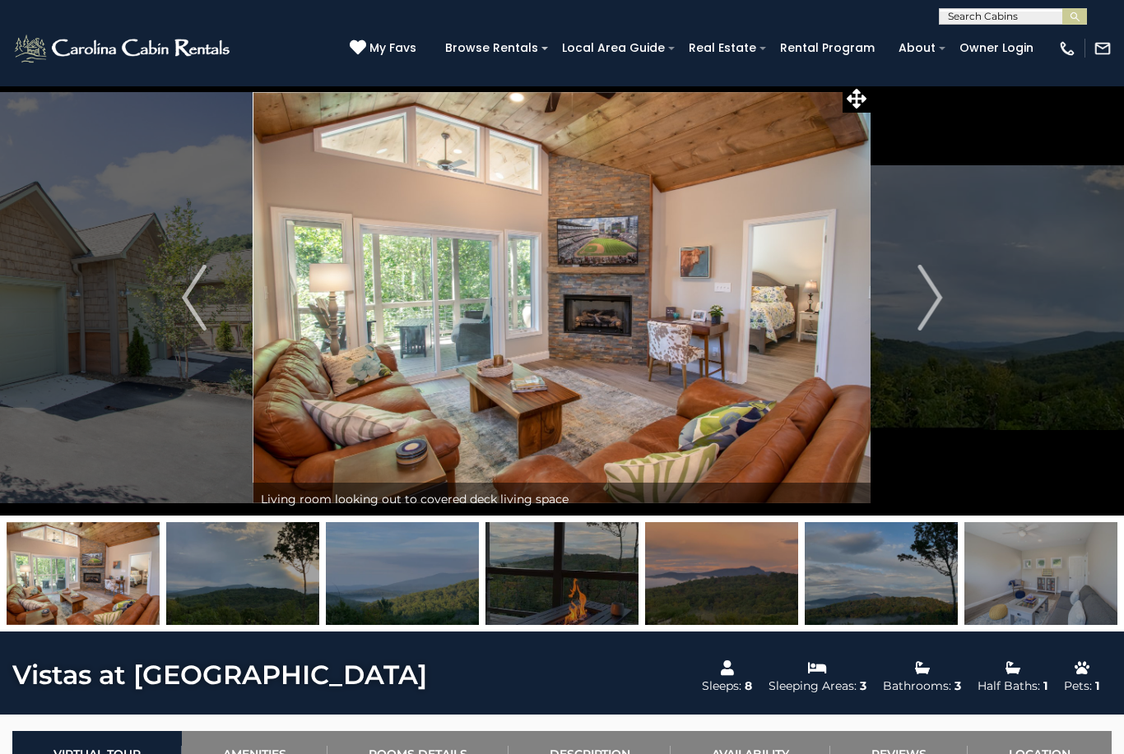
click at [925, 300] on img "Next" at bounding box center [929, 298] width 25 height 66
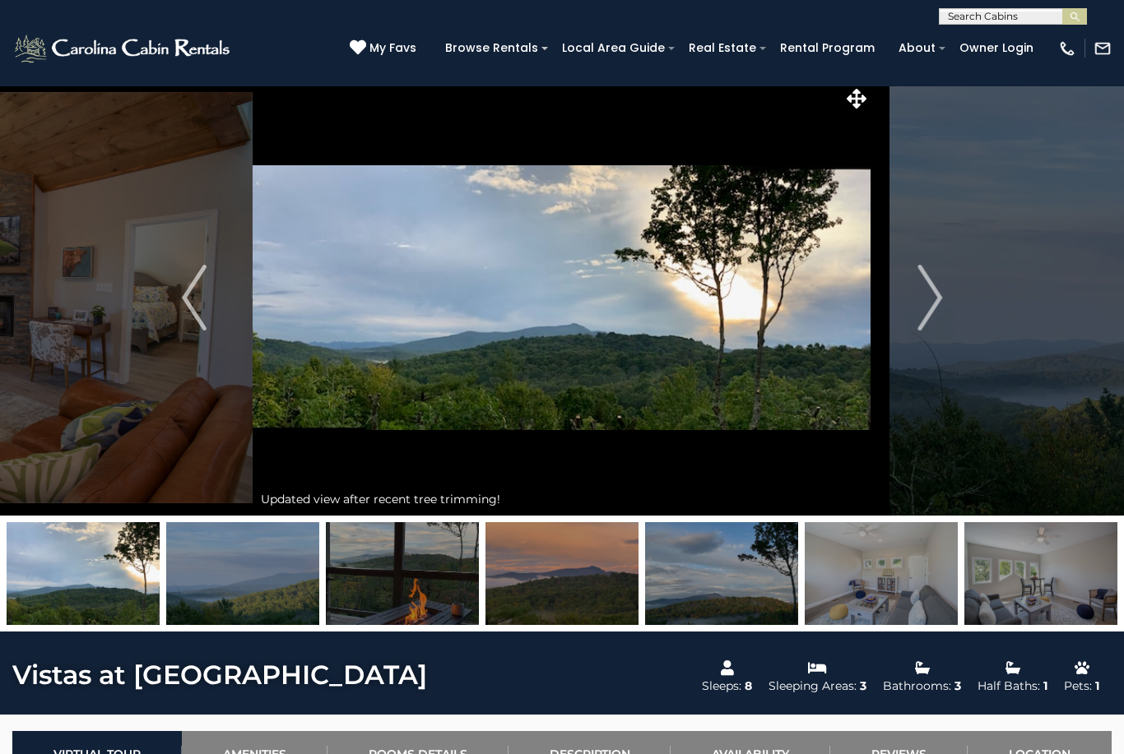
click at [931, 295] on img "Next" at bounding box center [929, 298] width 25 height 66
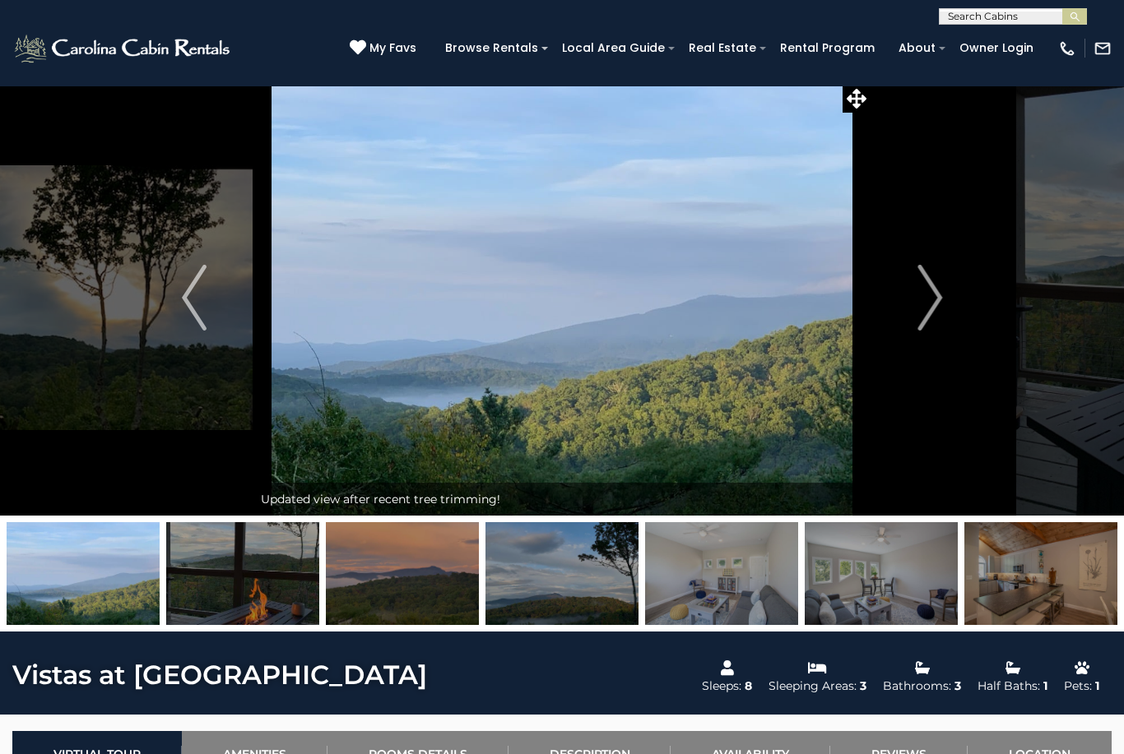
click at [940, 287] on img "Next" at bounding box center [929, 298] width 25 height 66
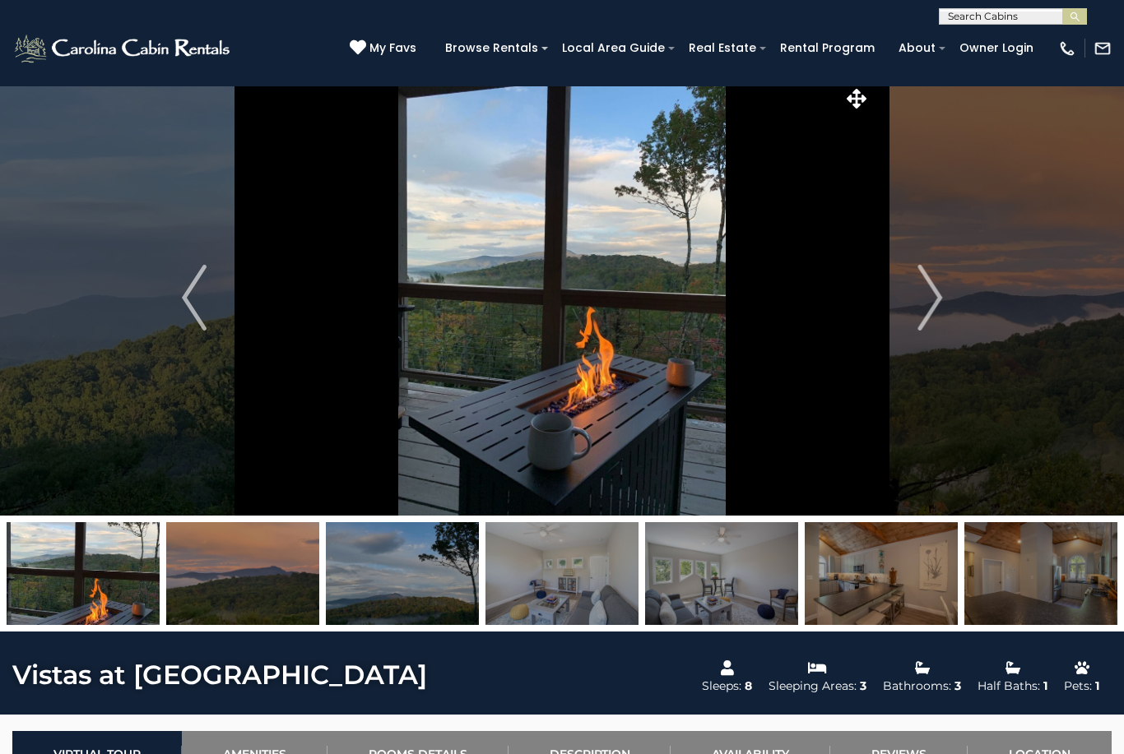
click at [941, 287] on img "Next" at bounding box center [929, 298] width 25 height 66
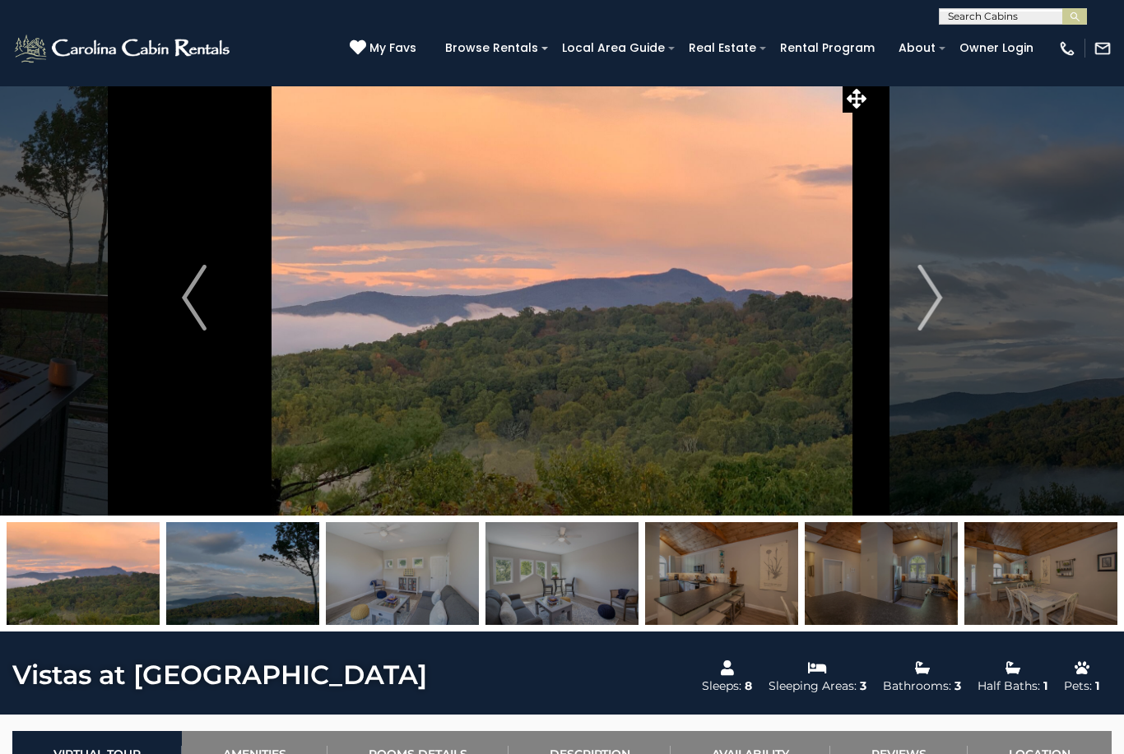
click at [943, 287] on button "Next" at bounding box center [929, 298] width 117 height 436
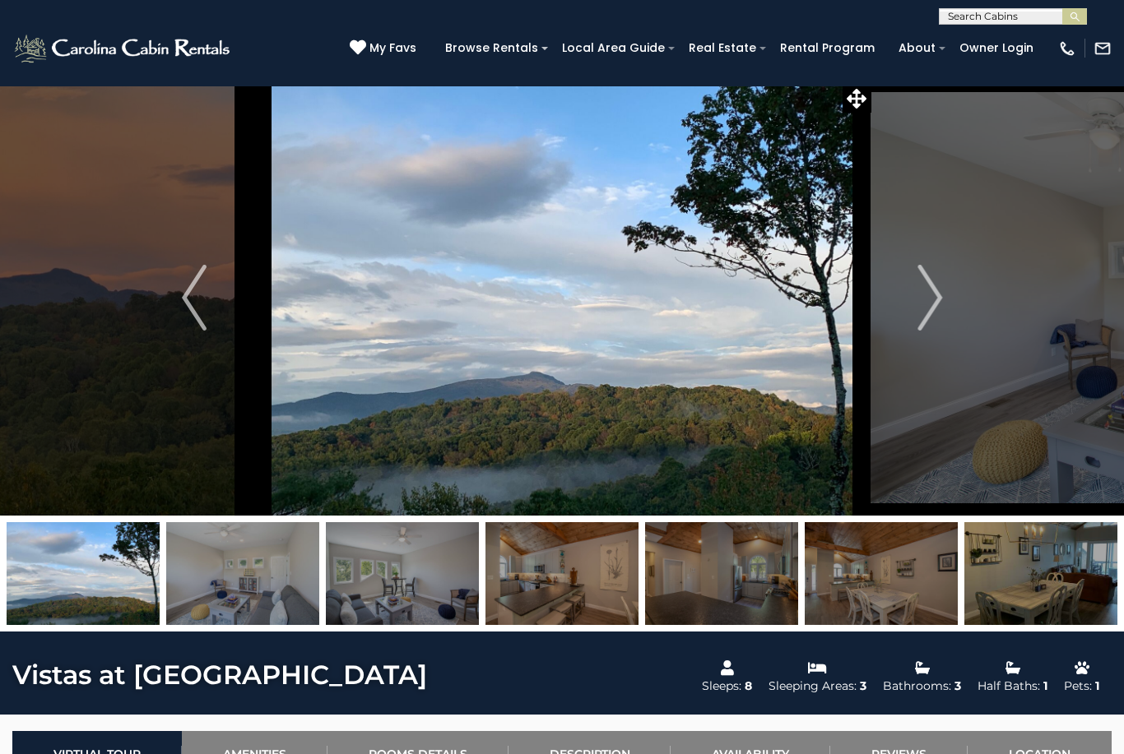
click at [930, 295] on img "Next" at bounding box center [929, 298] width 25 height 66
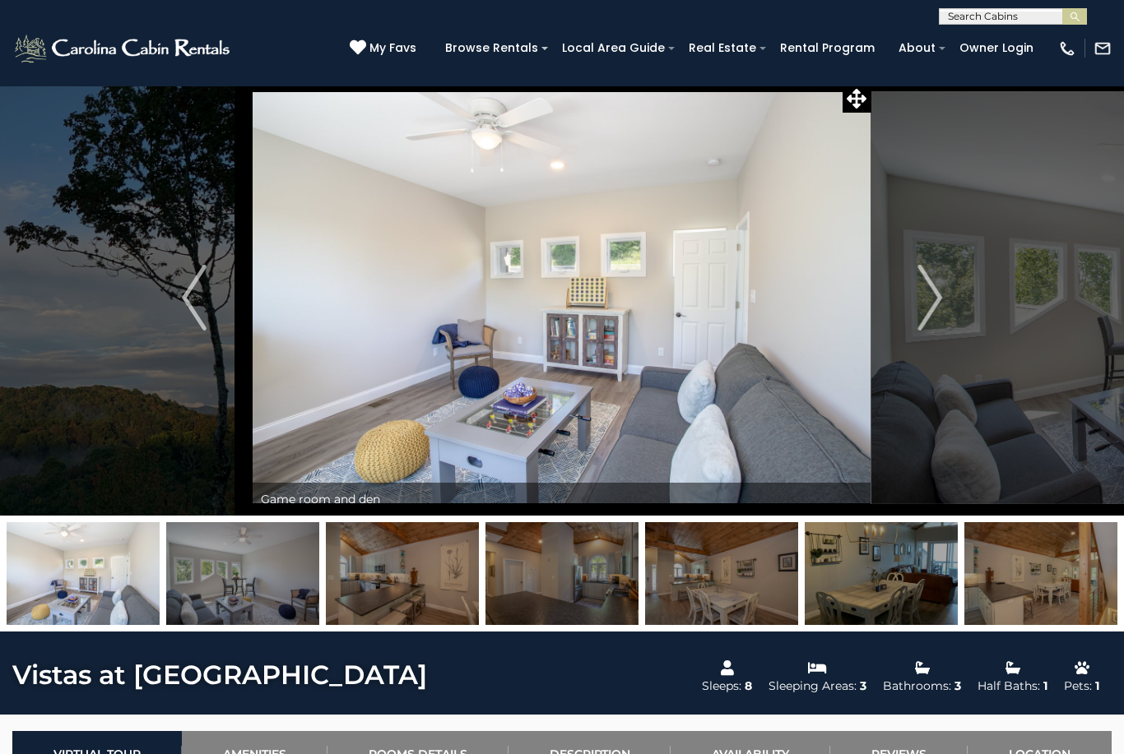
click at [923, 297] on img "Next" at bounding box center [929, 298] width 25 height 66
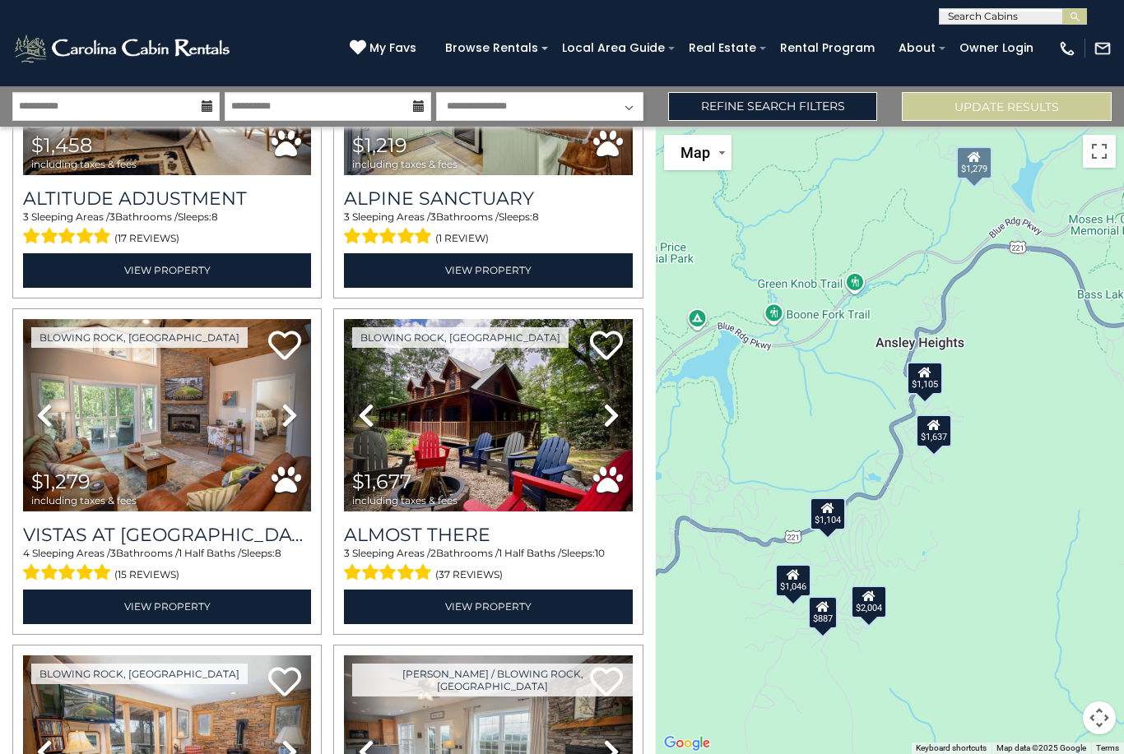
scroll to position [3582, 0]
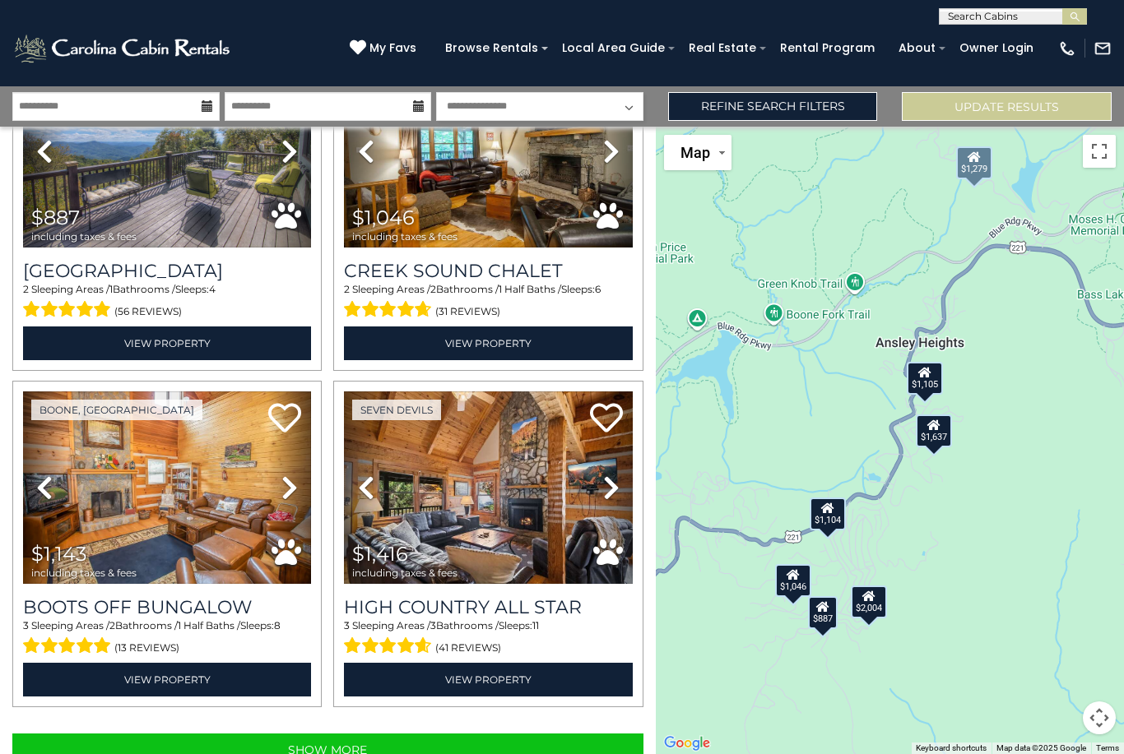
click at [361, 734] on button "Show More" at bounding box center [327, 750] width 631 height 33
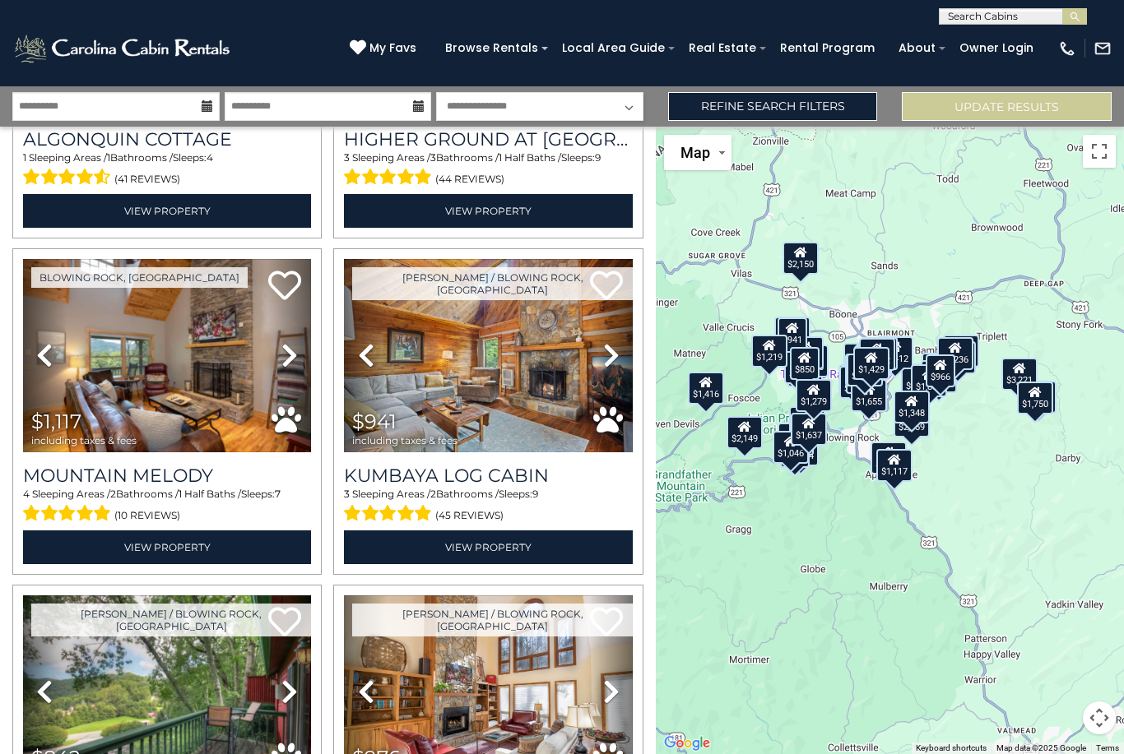
scroll to position [5992, 0]
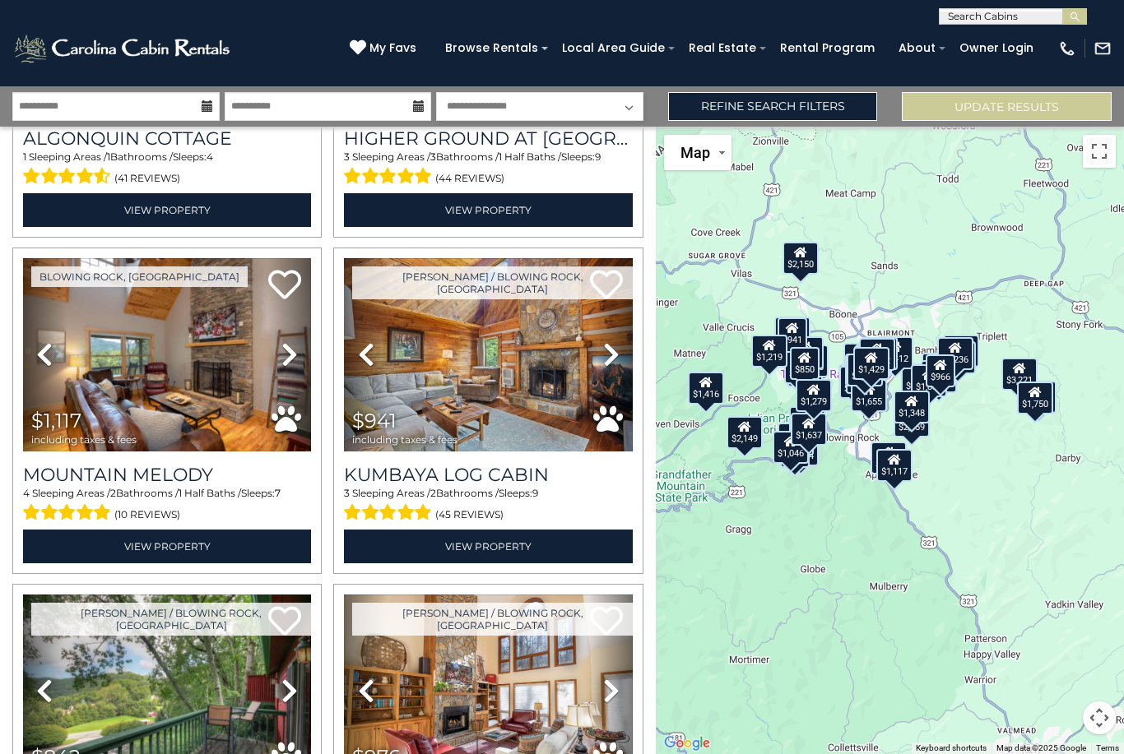
click at [290, 341] on icon at bounding box center [289, 354] width 16 height 26
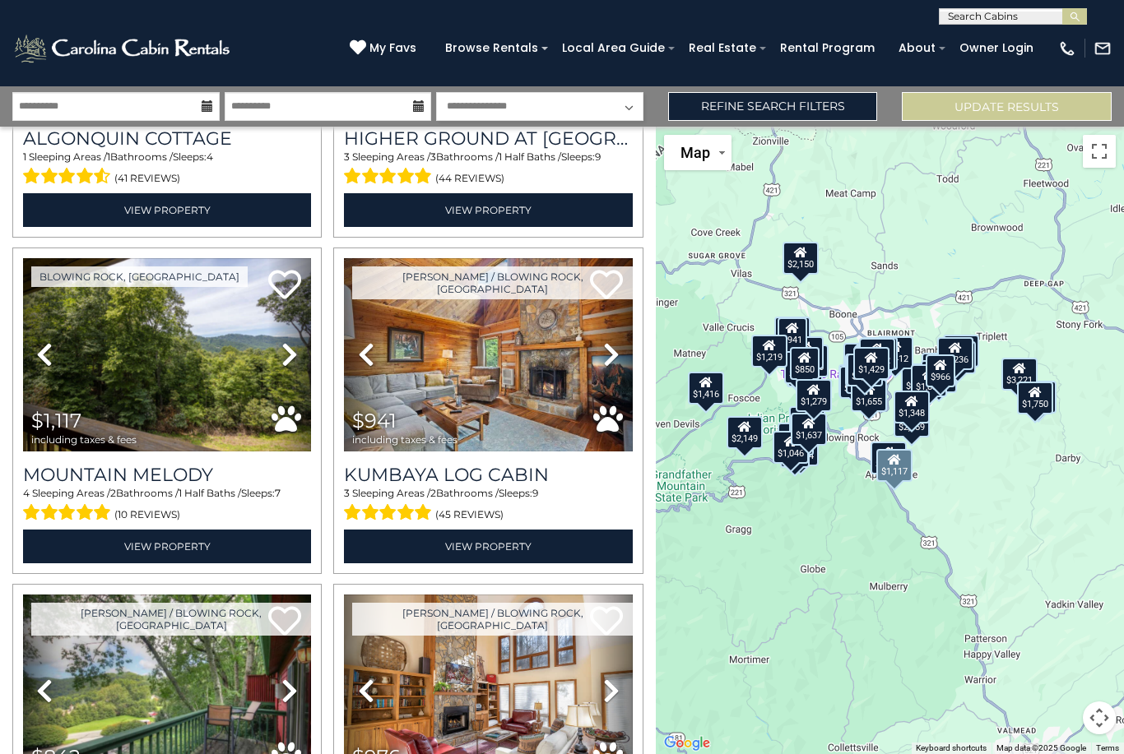
click at [291, 341] on icon at bounding box center [289, 354] width 16 height 26
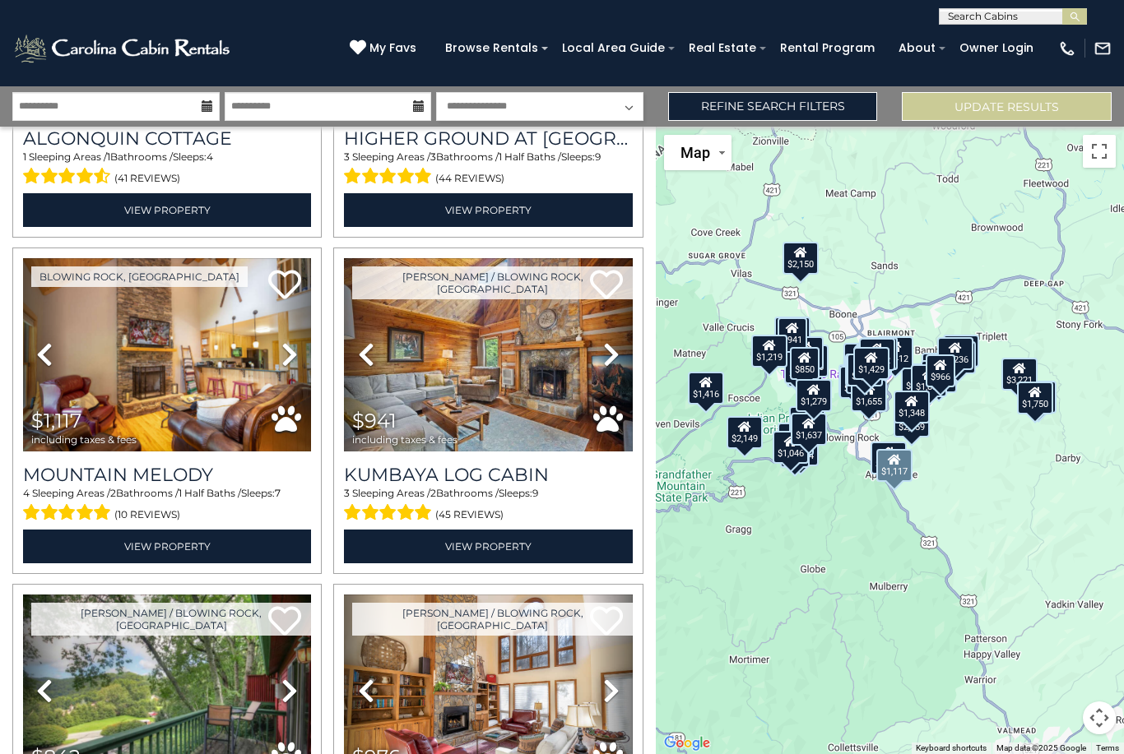
click at [294, 341] on icon at bounding box center [289, 354] width 16 height 26
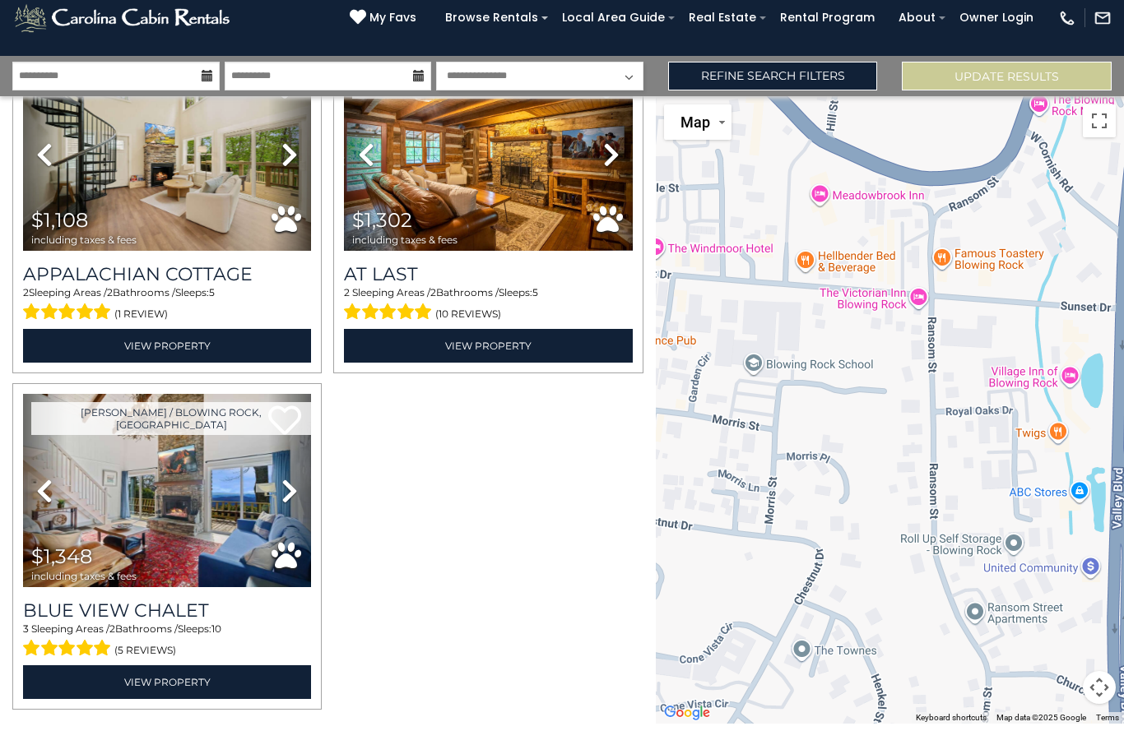
scroll to position [92, 0]
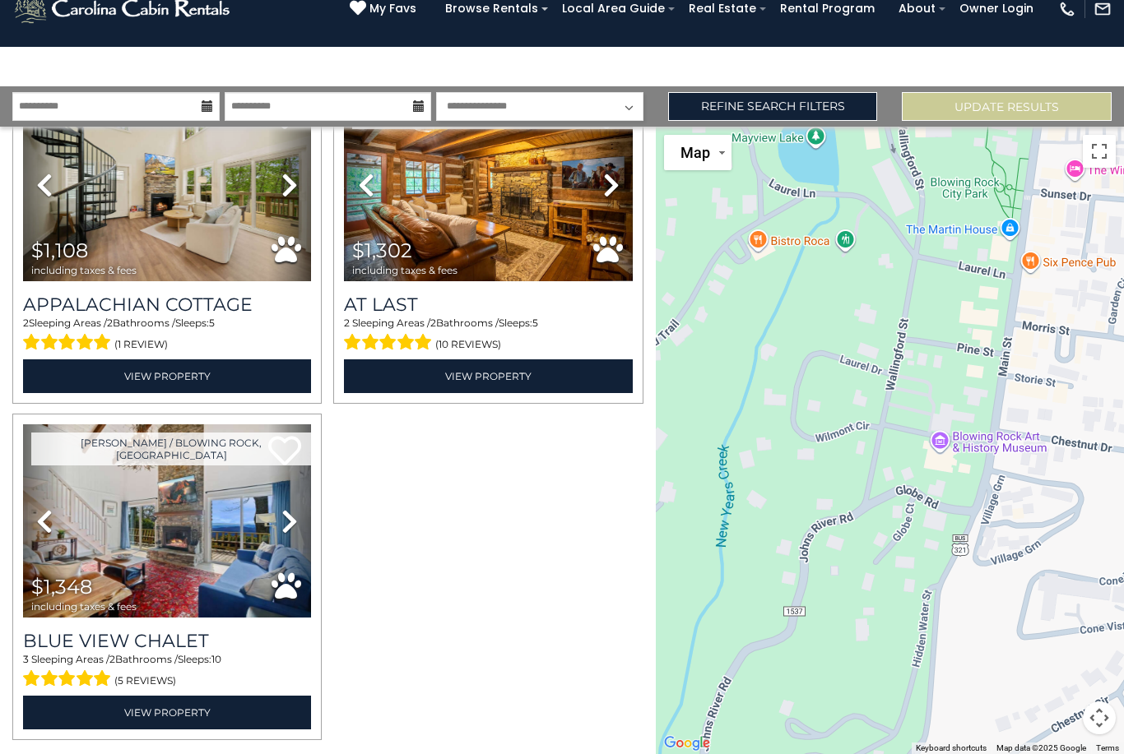
click at [766, 211] on div "$2,149 $1,381 $2,170 $3,836 $4,845 $2,429 $2,060 $1,583 $2,150 $2,004 $2,159 $1…" at bounding box center [890, 441] width 468 height 628
click at [795, 215] on div "$2,149 $1,381 $2,170 $3,836 $4,845 $2,429 $2,060 $1,583 $2,150 $2,004 $2,159 $1…" at bounding box center [890, 441] width 468 height 628
click at [639, 92] on select "**********" at bounding box center [539, 106] width 207 height 29
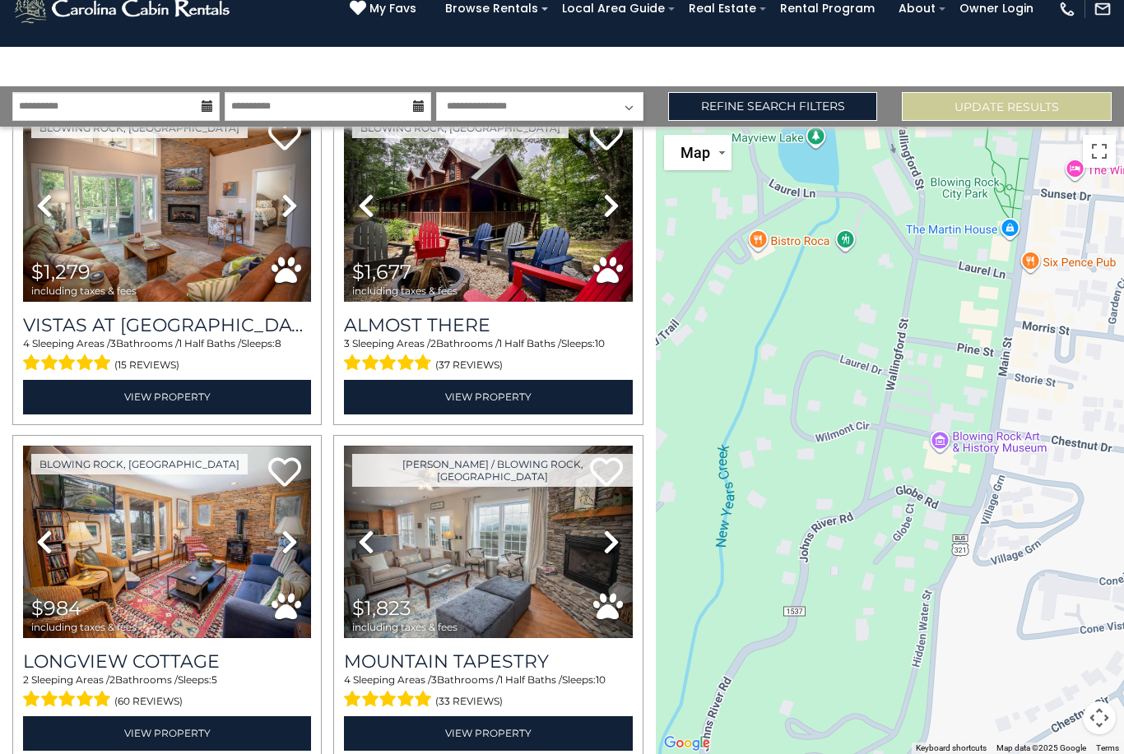
scroll to position [3783, 0]
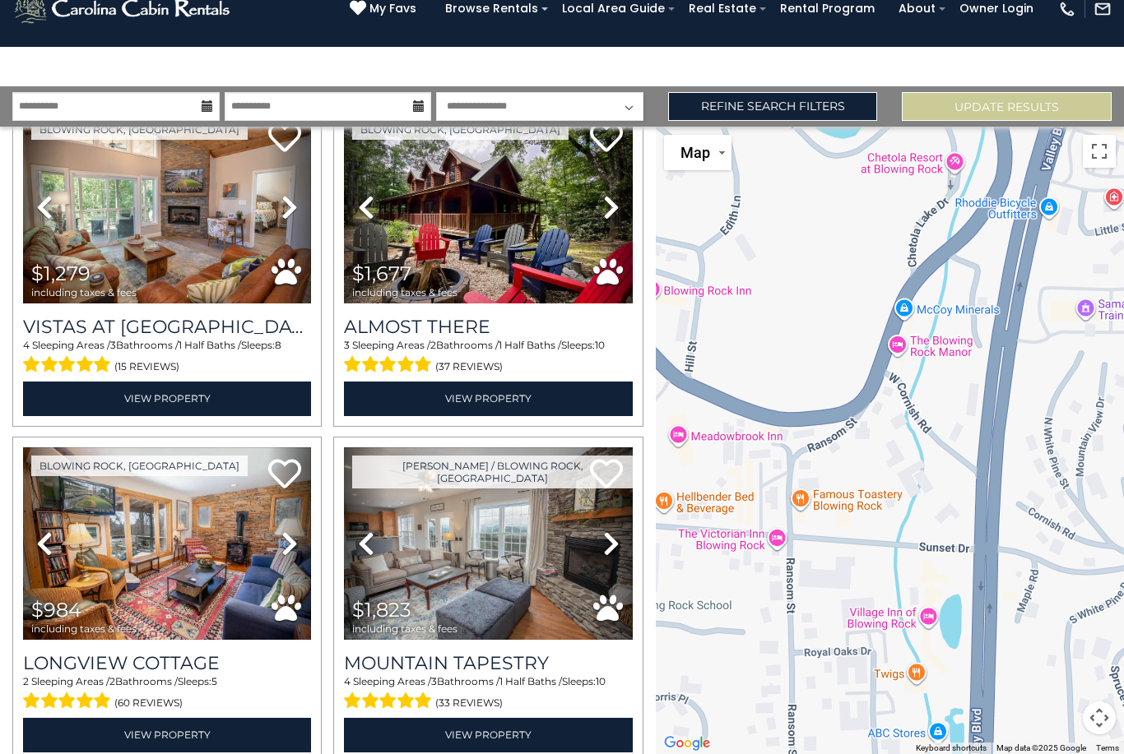
click at [901, 323] on div "$2,149 $1,381 $2,170 $3,836 $4,845 $2,429 $2,060 $1,583 $2,150 $2,004 $2,159 $1…" at bounding box center [890, 441] width 468 height 628
click at [904, 322] on div "$2,149 $1,381 $2,170 $3,836 $4,845 $2,429 $2,060 $1,583 $2,150 $2,004 $2,159 $1…" at bounding box center [890, 441] width 468 height 628
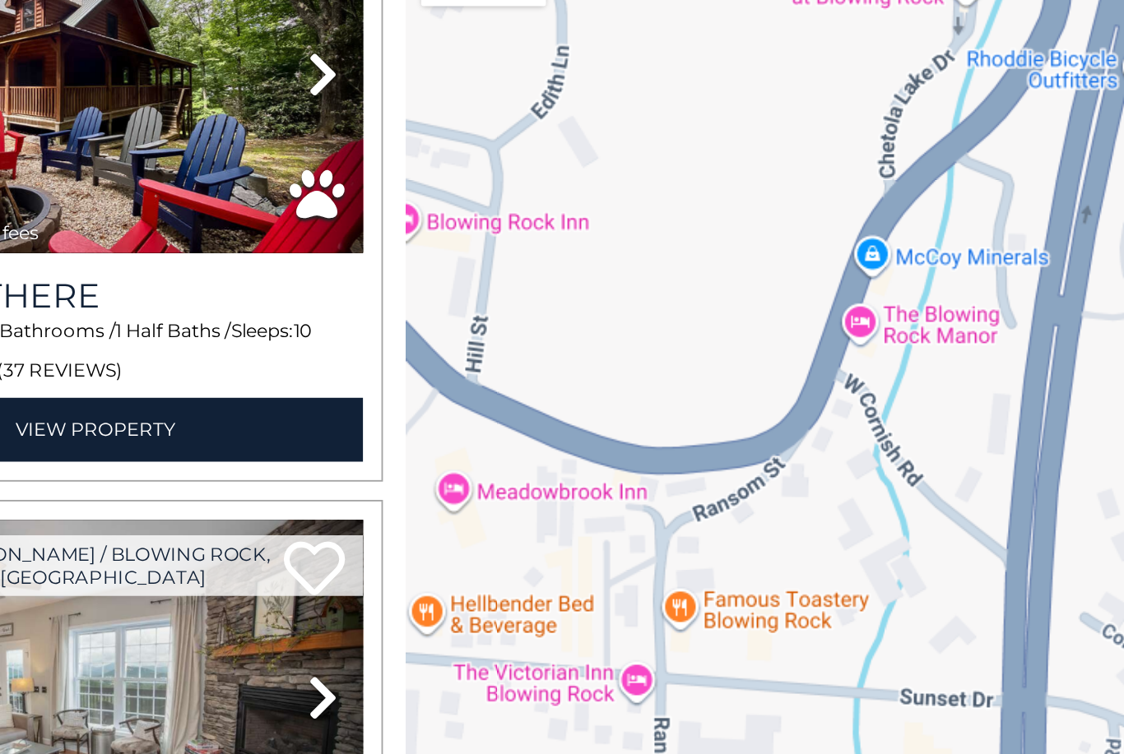
click at [656, 147] on div "$2,149 $1,381 $2,170 $3,836 $4,845 $2,429 $2,060 $1,583 $2,150 $2,004 $2,159 $1…" at bounding box center [890, 441] width 468 height 628
click at [656, 150] on div "$2,149 $1,381 $2,170 $3,836 $4,845 $2,429 $2,060 $1,583 $2,150 $2,004 $2,159 $1…" at bounding box center [890, 441] width 468 height 628
